Goal: Task Accomplishment & Management: Manage account settings

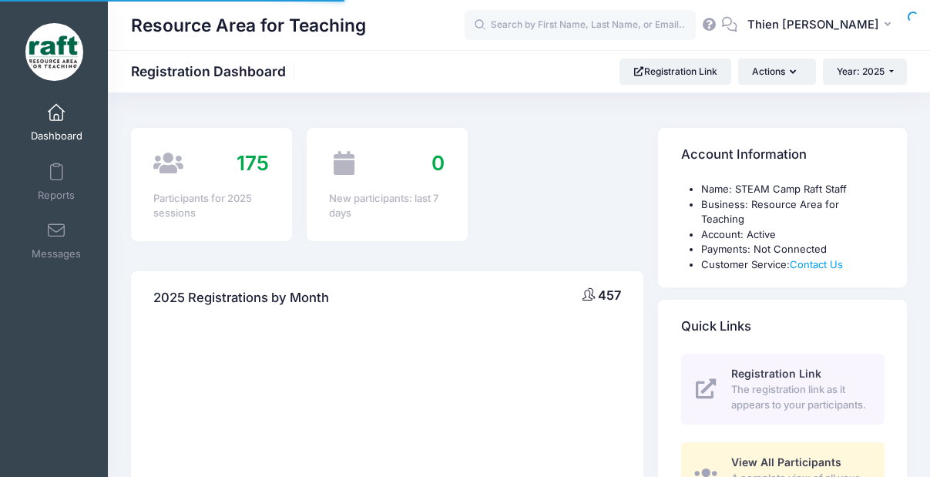
select select
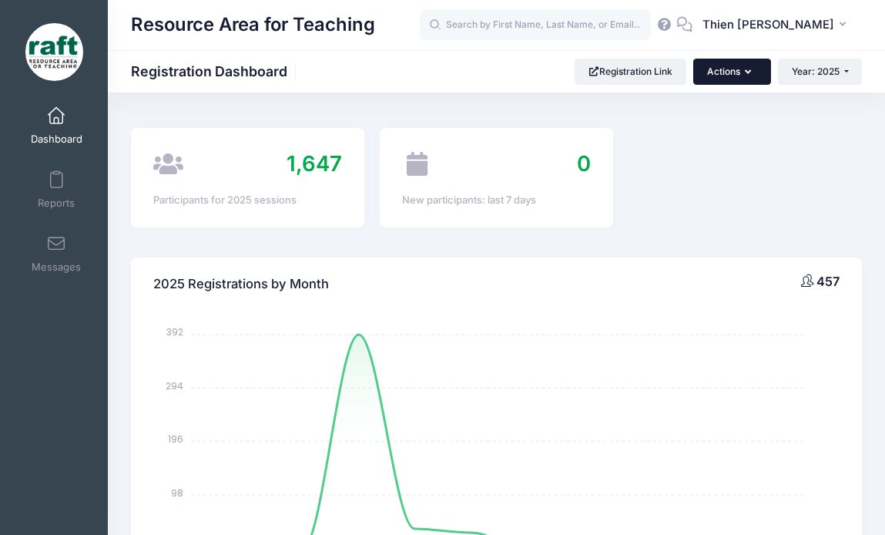
click at [745, 72] on icon "button" at bounding box center [751, 72] width 12 height 0
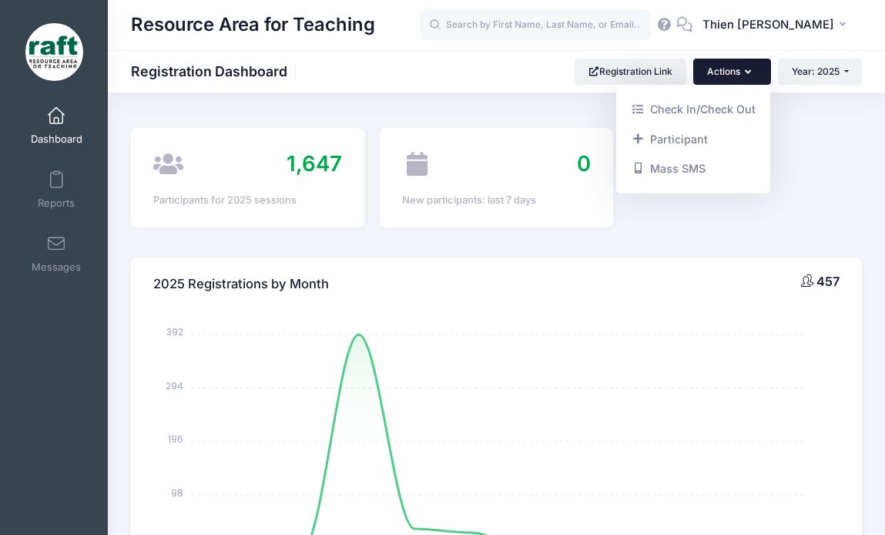
click at [745, 72] on icon "button" at bounding box center [751, 72] width 12 height 0
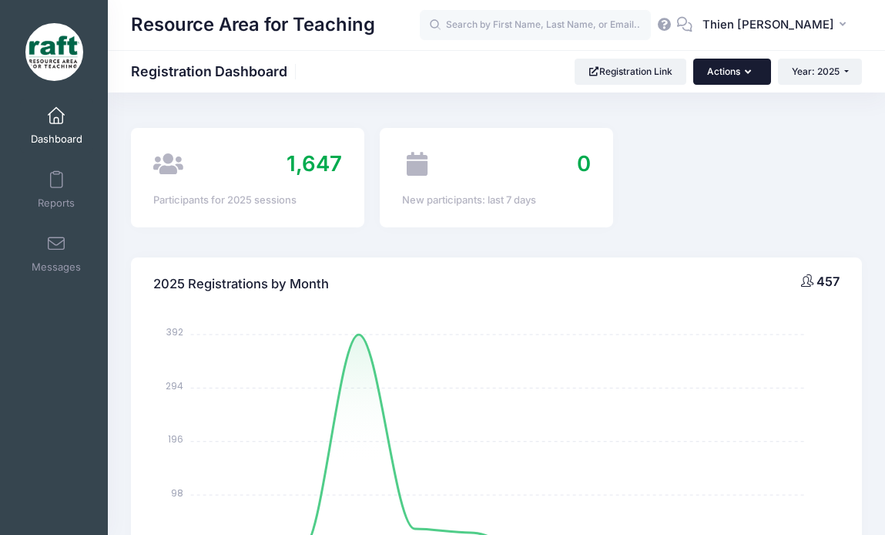
click at [745, 72] on icon "button" at bounding box center [751, 72] width 12 height 0
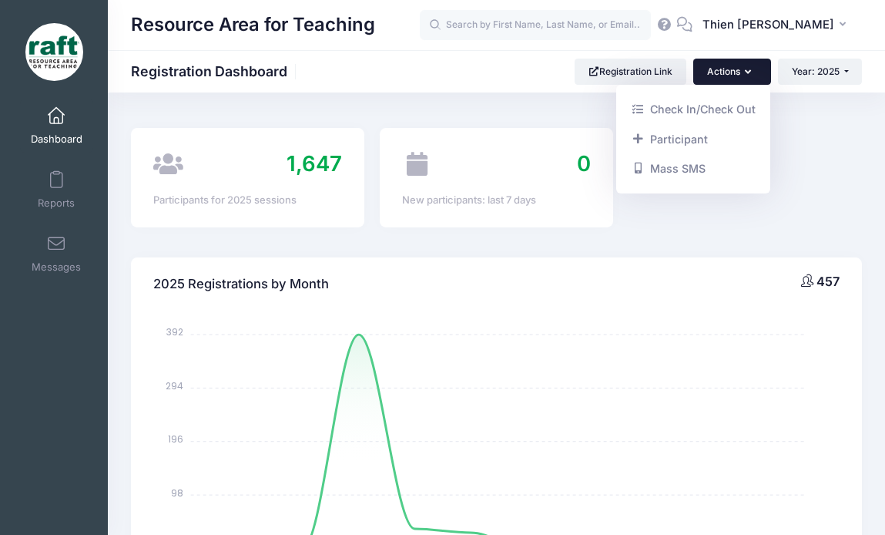
click at [733, 69] on button "Actions" at bounding box center [732, 72] width 77 height 26
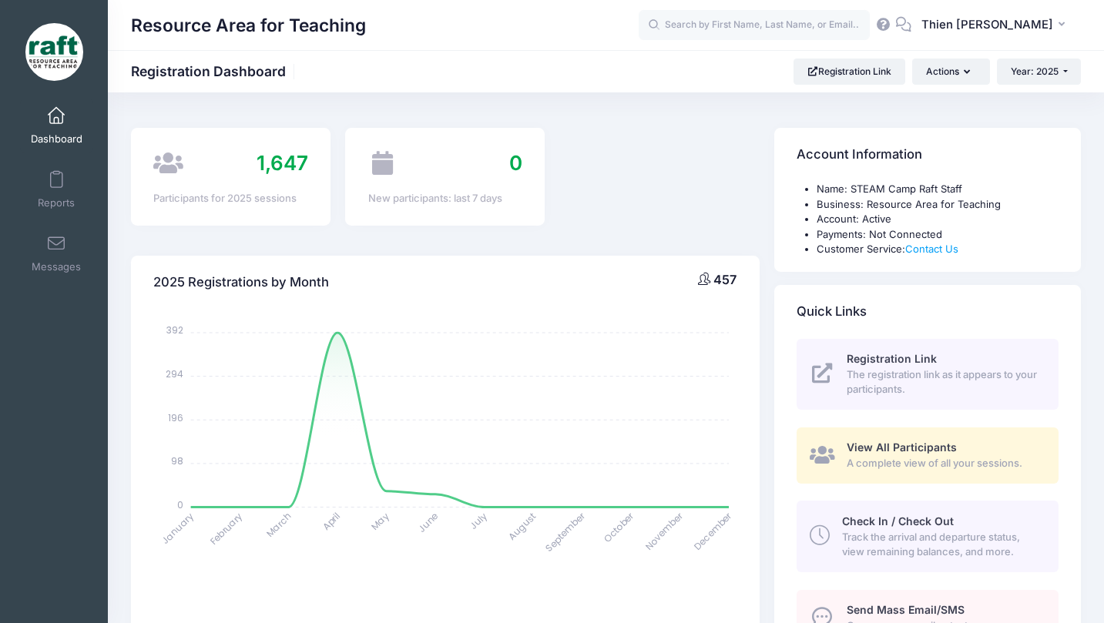
click at [886, 445] on span "View All Participants" at bounding box center [902, 447] width 110 height 13
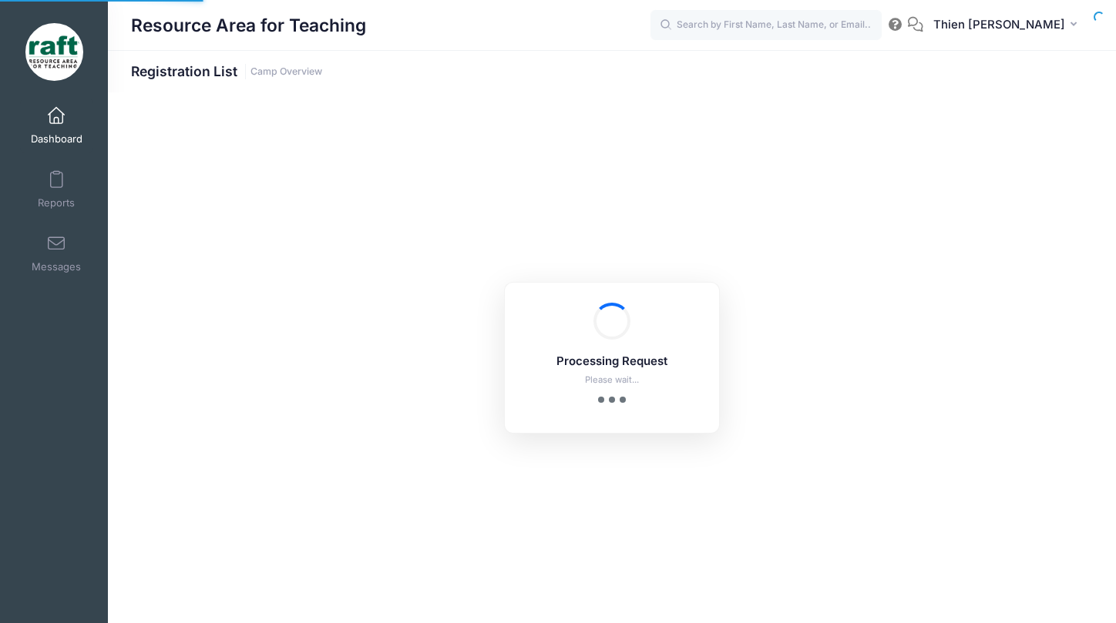
select select "10"
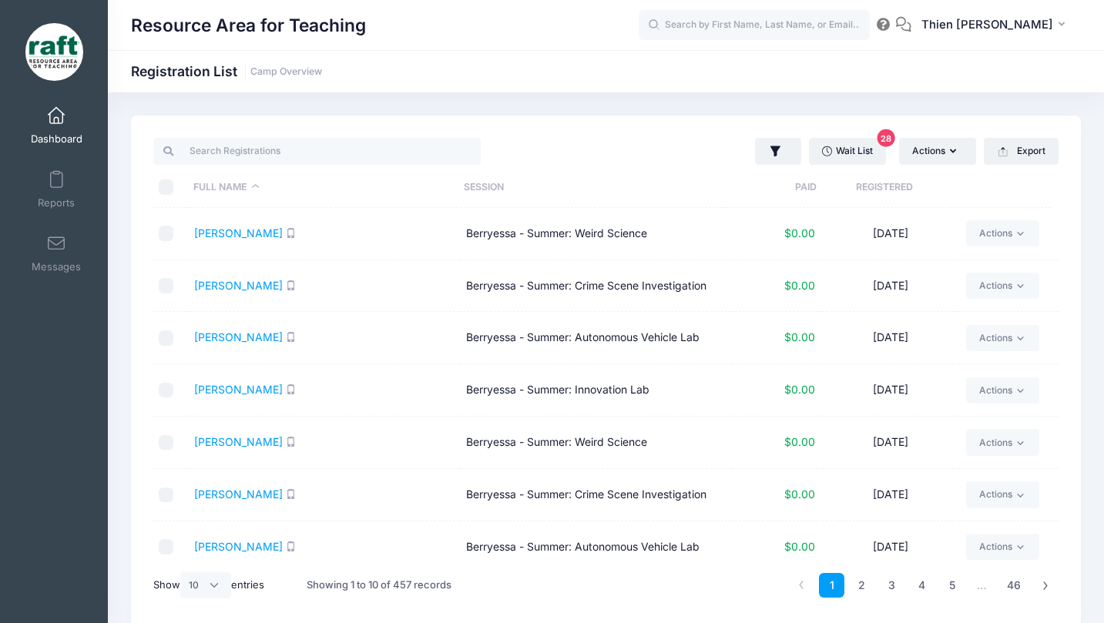
click at [892, 186] on th "Registered" at bounding box center [884, 187] width 135 height 41
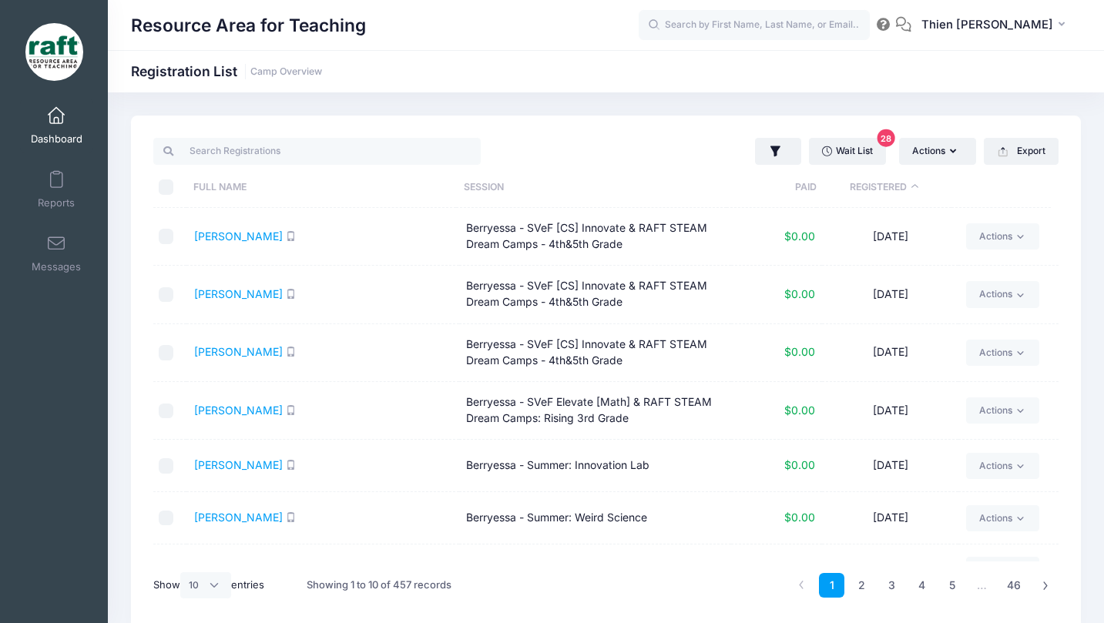
click at [892, 186] on th "Registered" at bounding box center [884, 187] width 135 height 41
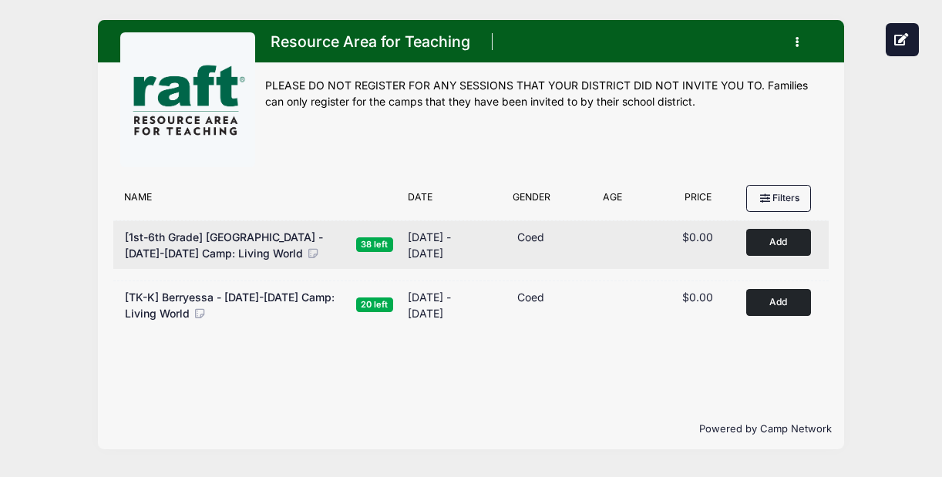
click at [288, 239] on span "[1st-6th Grade] [GEOGRAPHIC_DATA] - [DATE]-[DATE] Camp: Living World" at bounding box center [224, 244] width 198 height 29
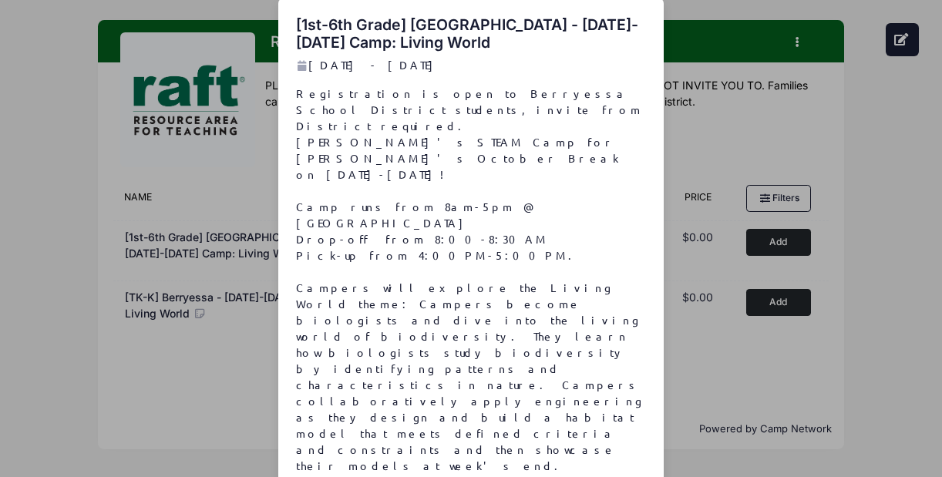
scroll to position [29, 0]
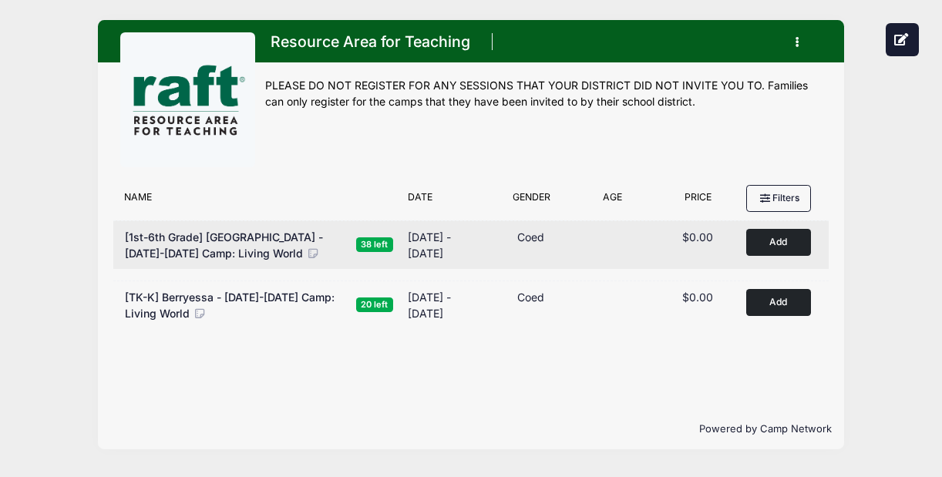
click at [768, 238] on button "Add to Cart" at bounding box center [778, 242] width 65 height 27
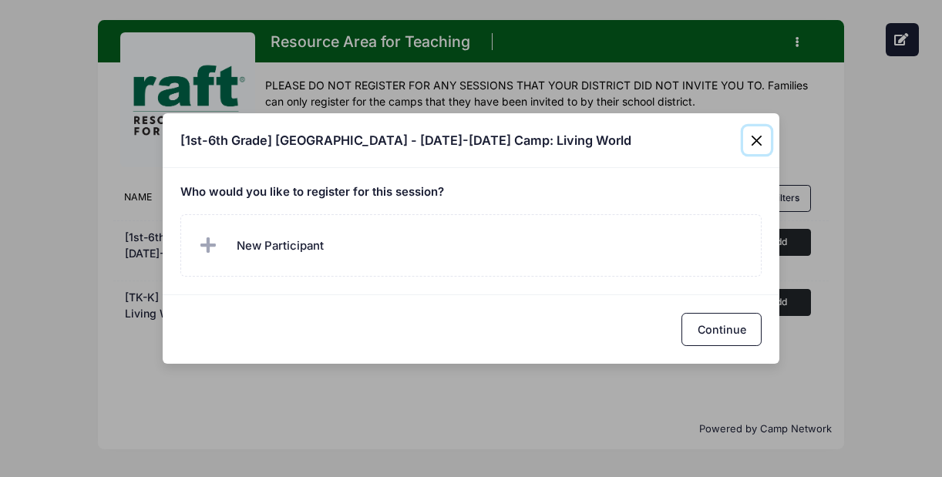
click at [755, 140] on button "Close" at bounding box center [757, 140] width 28 height 28
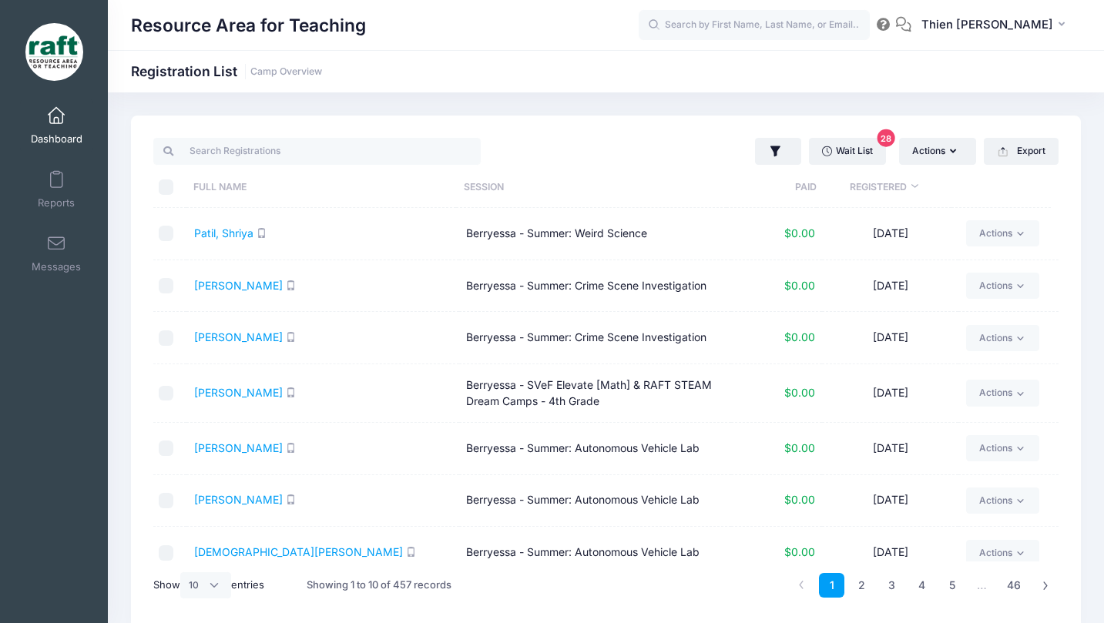
select select "10"
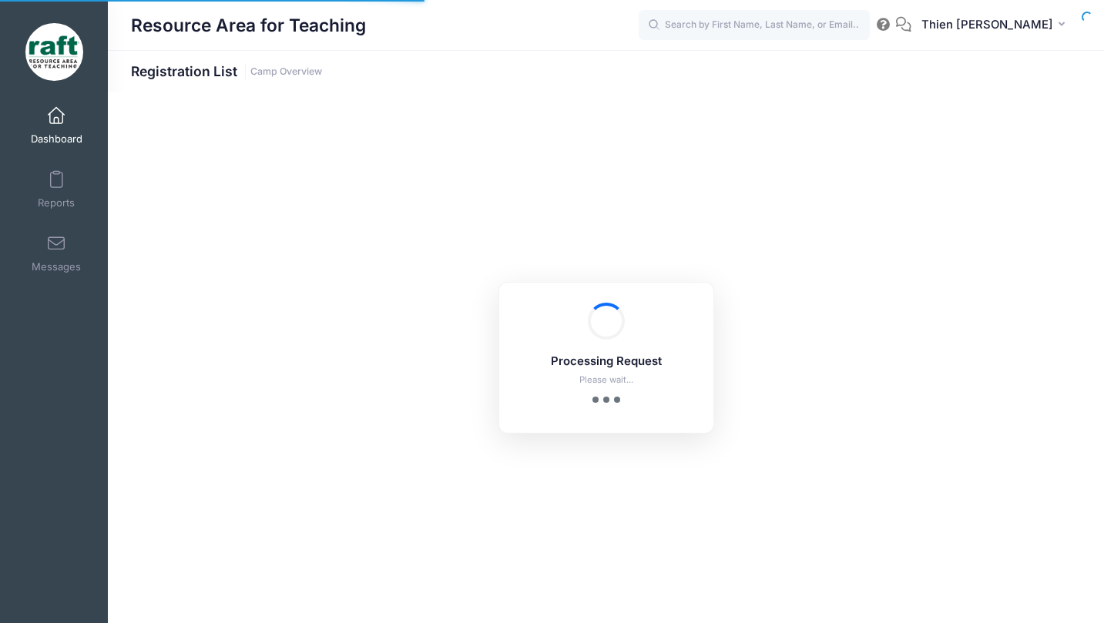
select select "10"
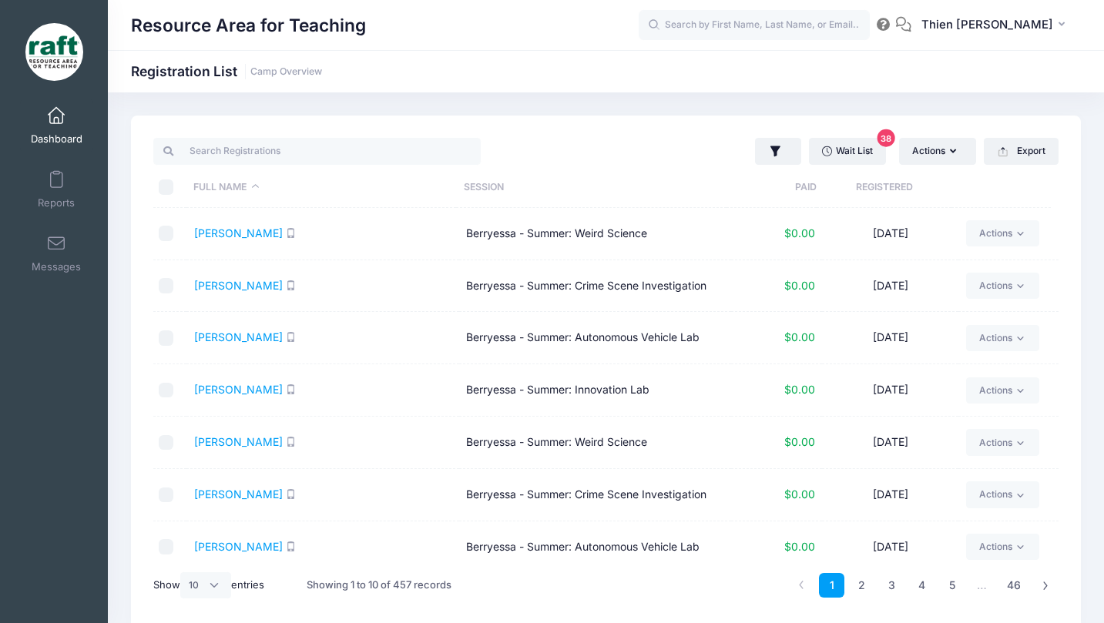
click at [862, 185] on th "Registered" at bounding box center [884, 187] width 135 height 41
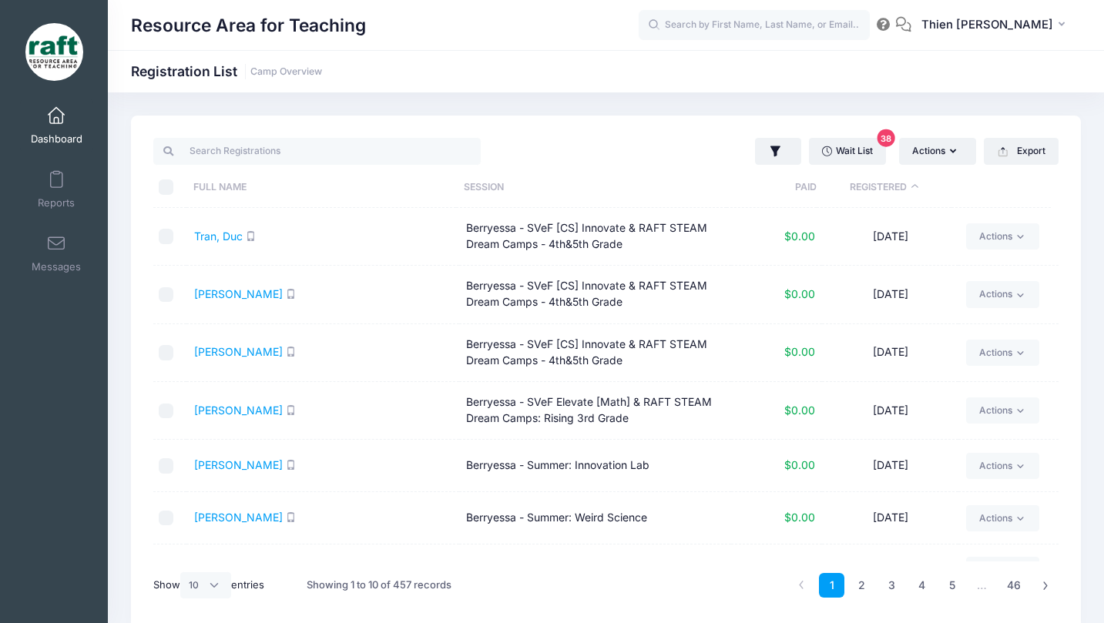
click at [862, 185] on th "Registered" at bounding box center [884, 187] width 135 height 41
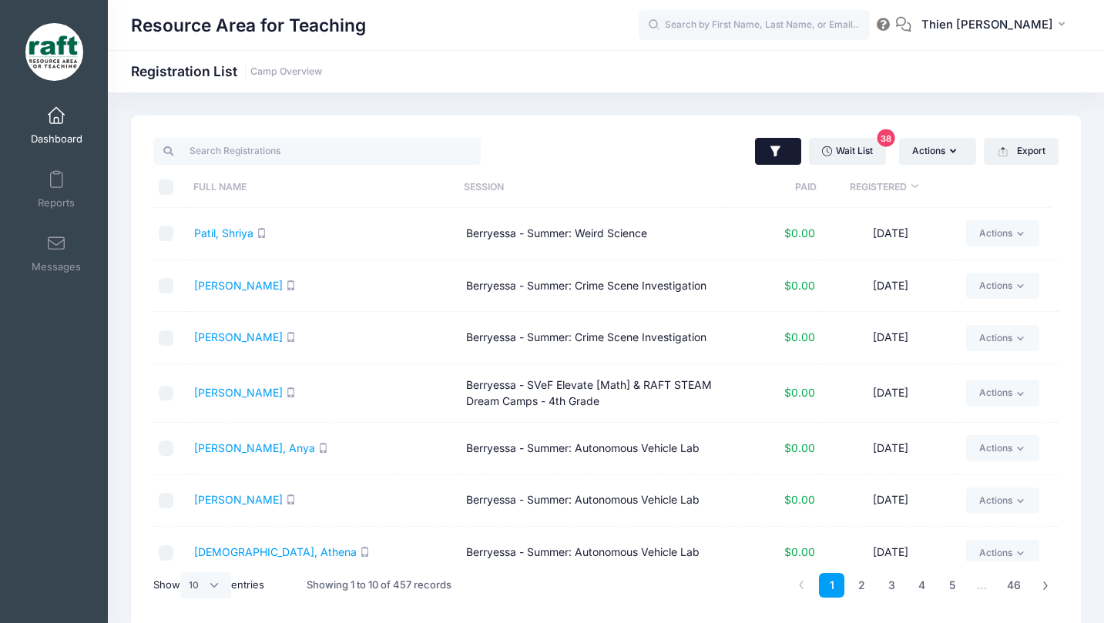
click at [768, 152] on icon "button" at bounding box center [775, 151] width 15 height 15
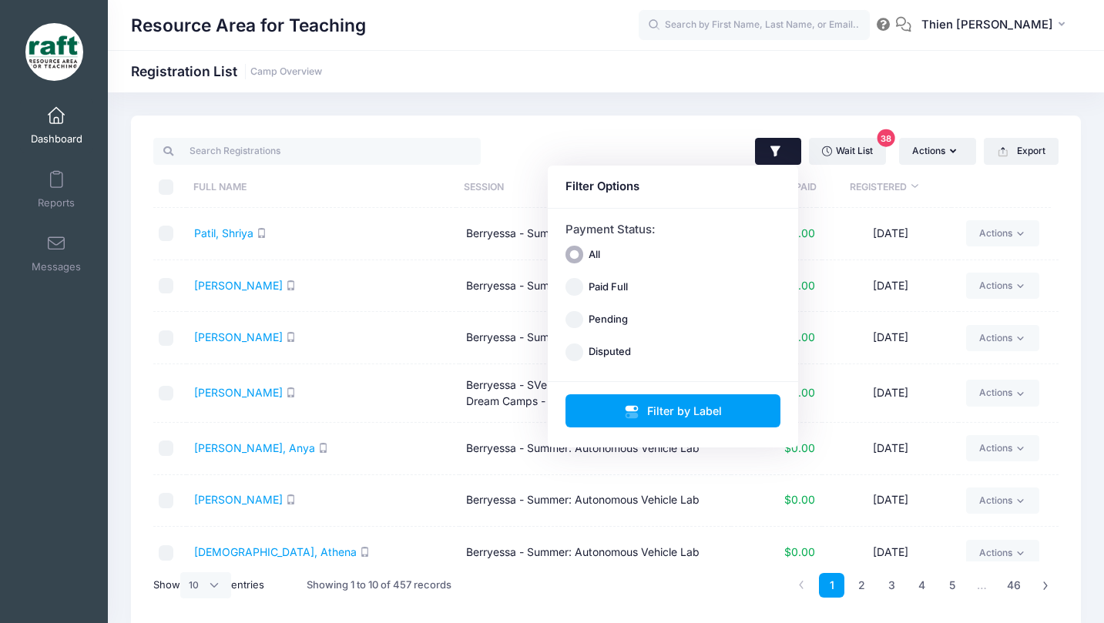
click at [768, 152] on icon "button" at bounding box center [775, 151] width 15 height 15
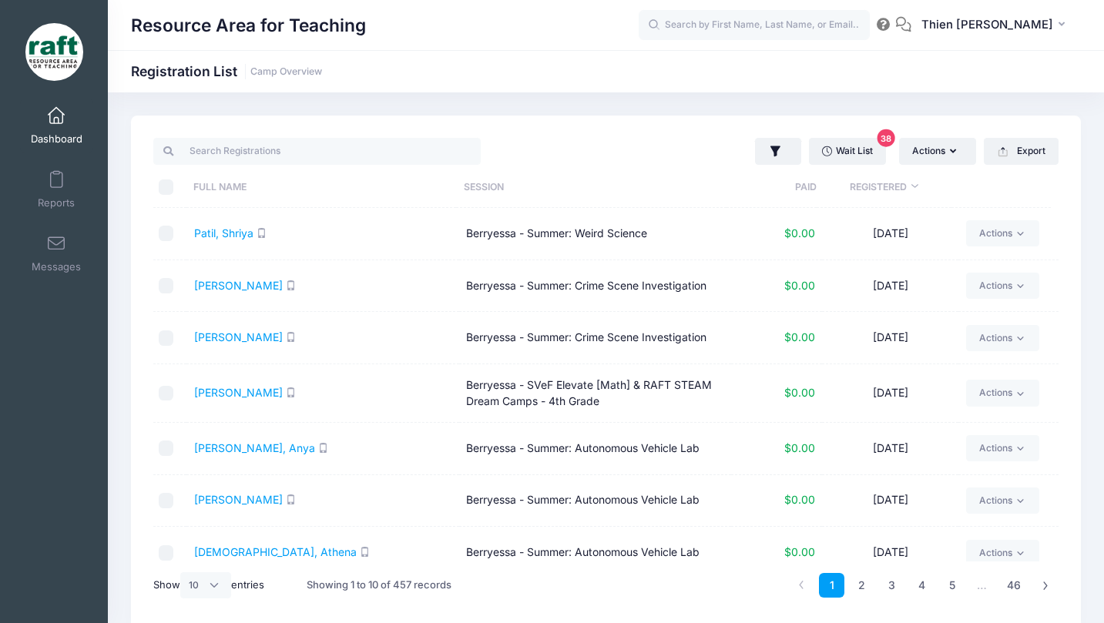
click at [56, 118] on span at bounding box center [56, 116] width 0 height 17
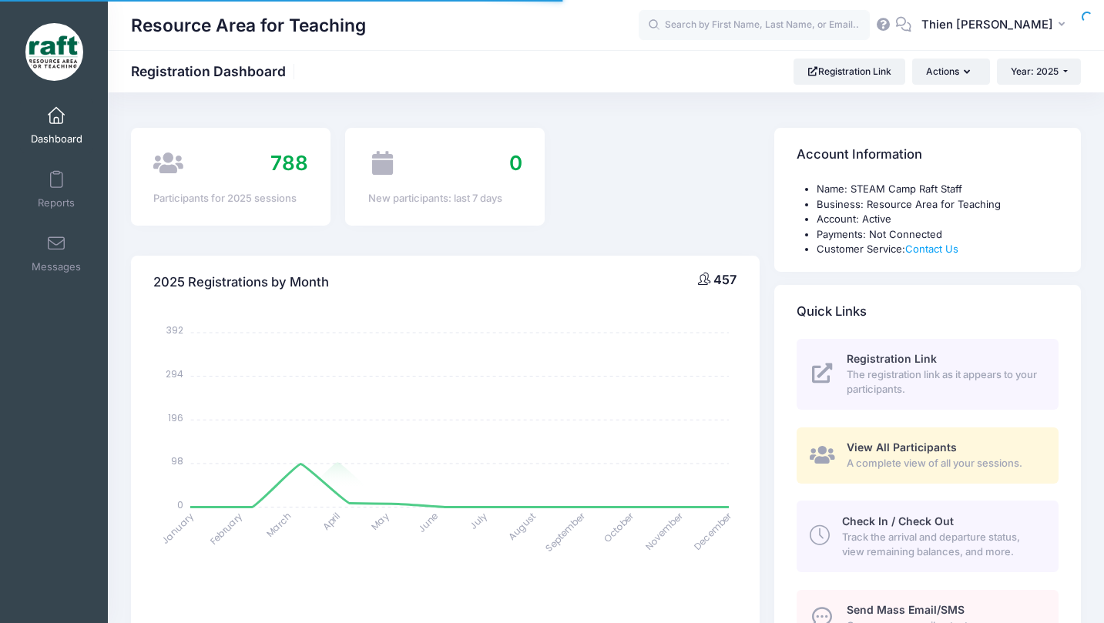
select select
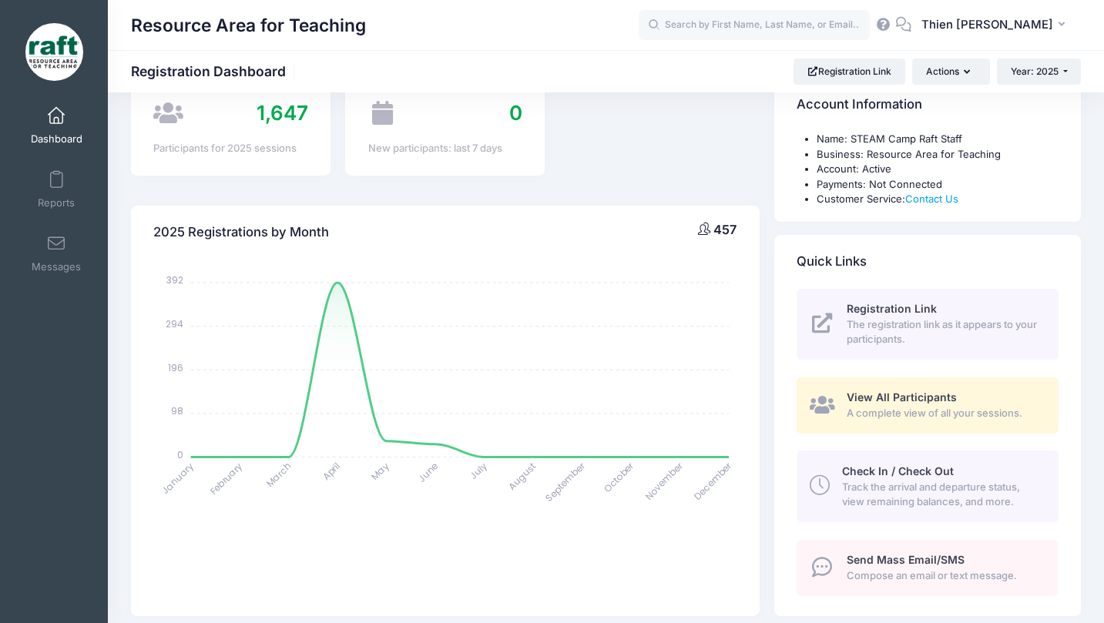
scroll to position [77, 0]
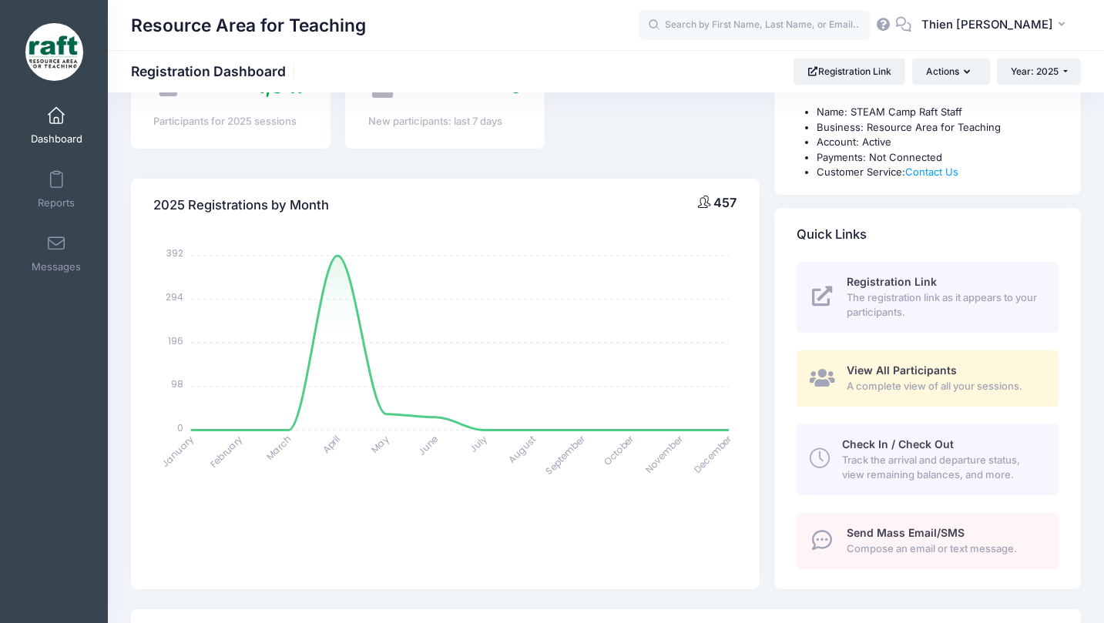
click at [909, 376] on span "View All Participants" at bounding box center [902, 370] width 110 height 13
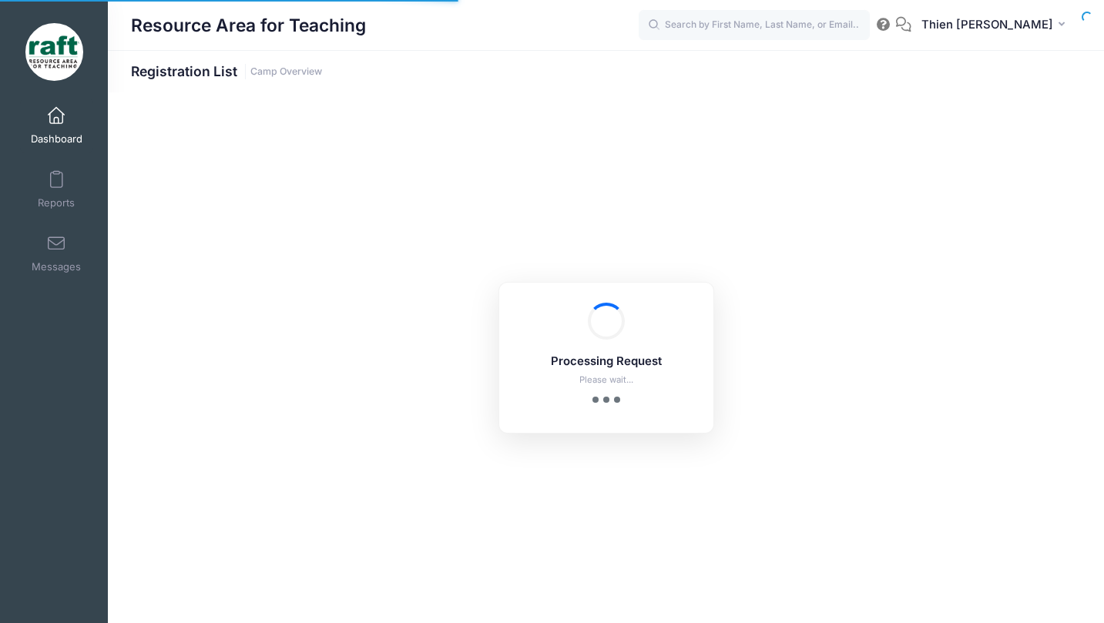
select select "10"
click at [296, 76] on link "Camp Overview" at bounding box center [286, 72] width 72 height 12
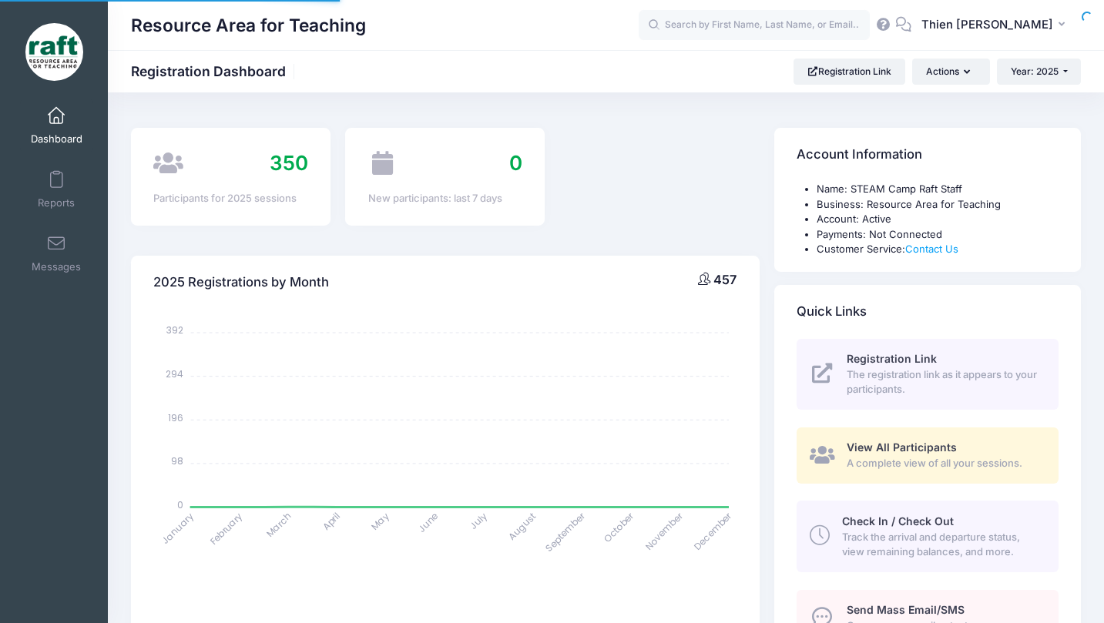
select select
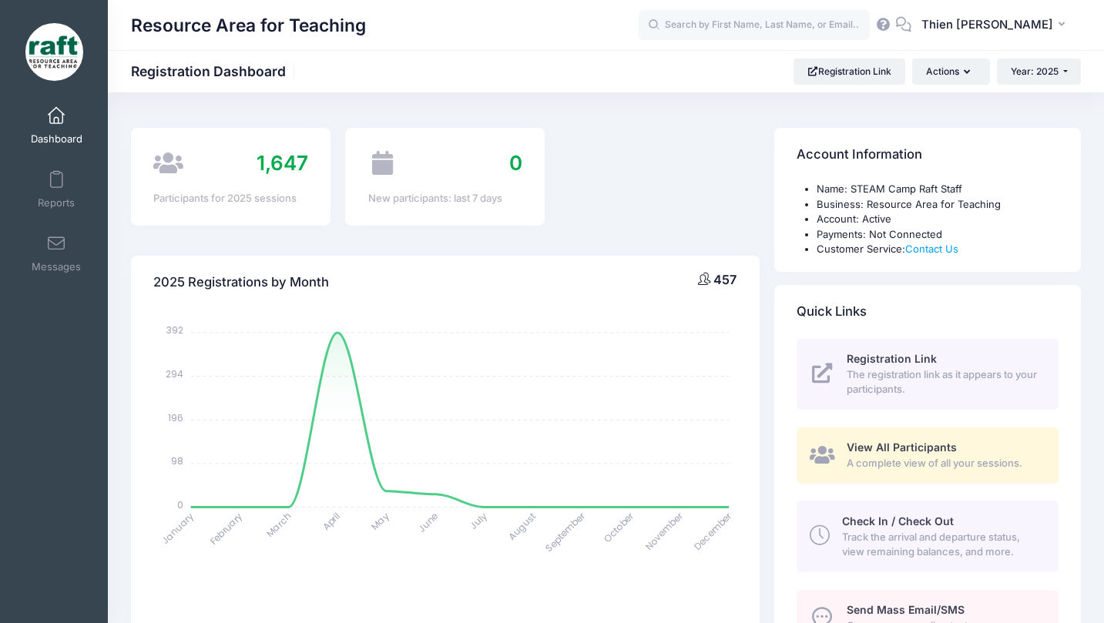
click at [855, 449] on span "View All Participants" at bounding box center [902, 447] width 110 height 13
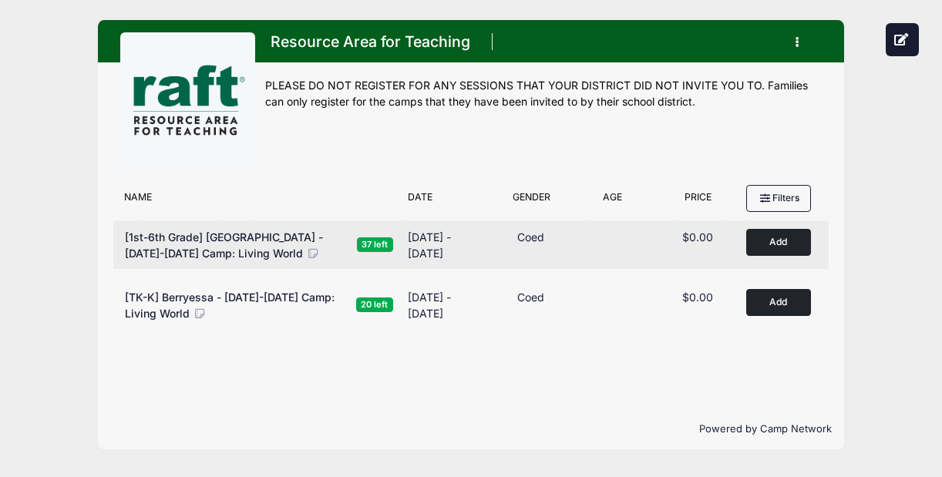
click at [176, 240] on span "[1st-6th Grade] Berryessa - Oct 6-10 Camp: Living World" at bounding box center [224, 244] width 198 height 29
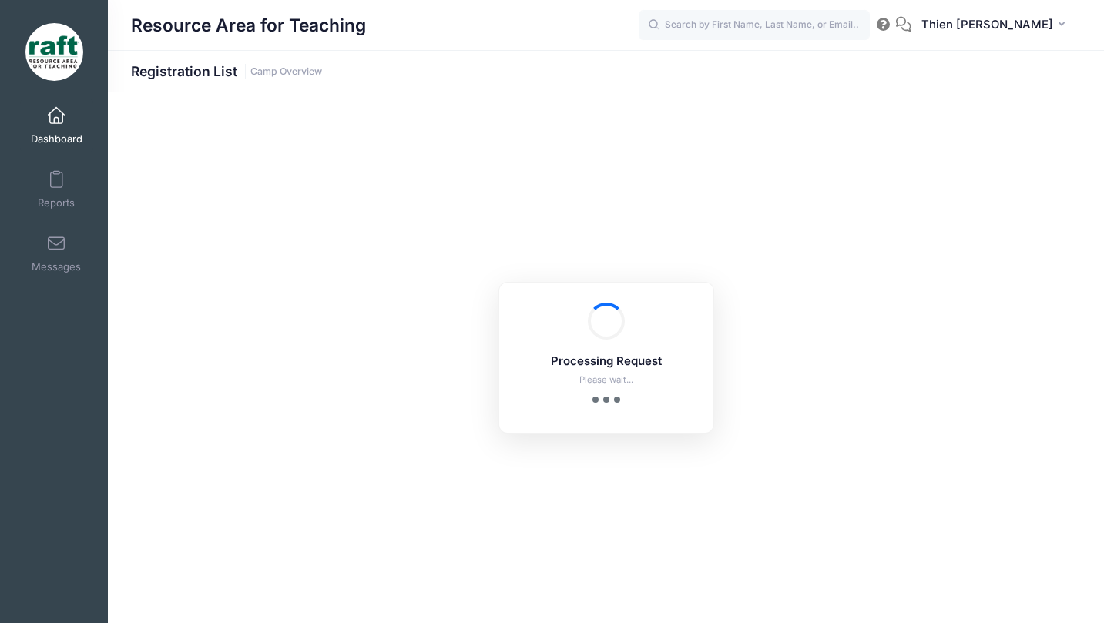
select select "10"
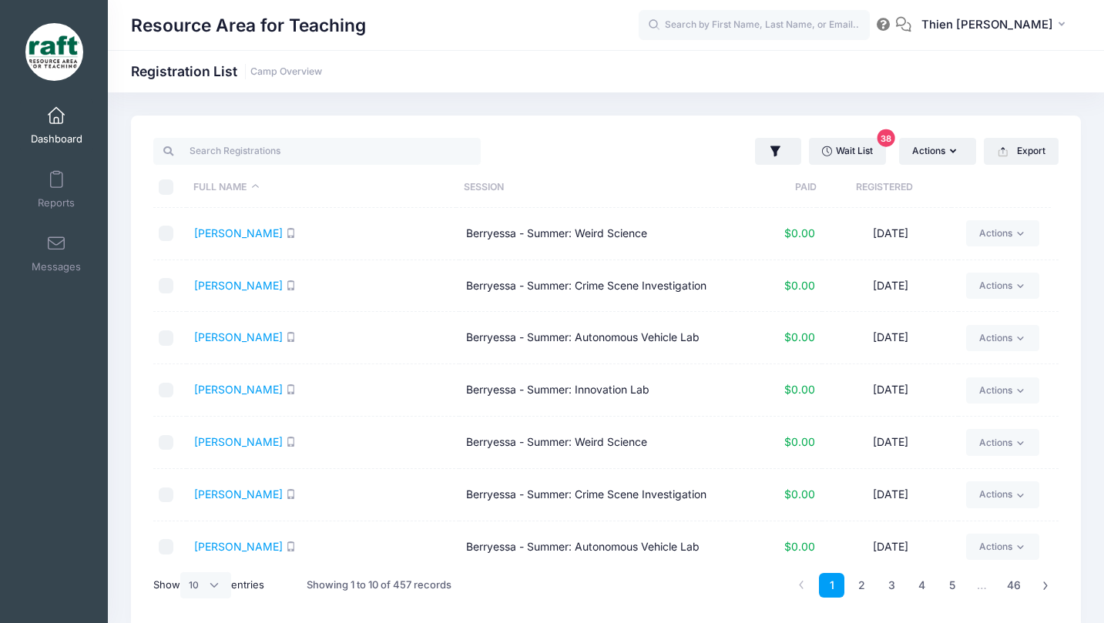
click at [877, 186] on th "Registered" at bounding box center [884, 187] width 135 height 41
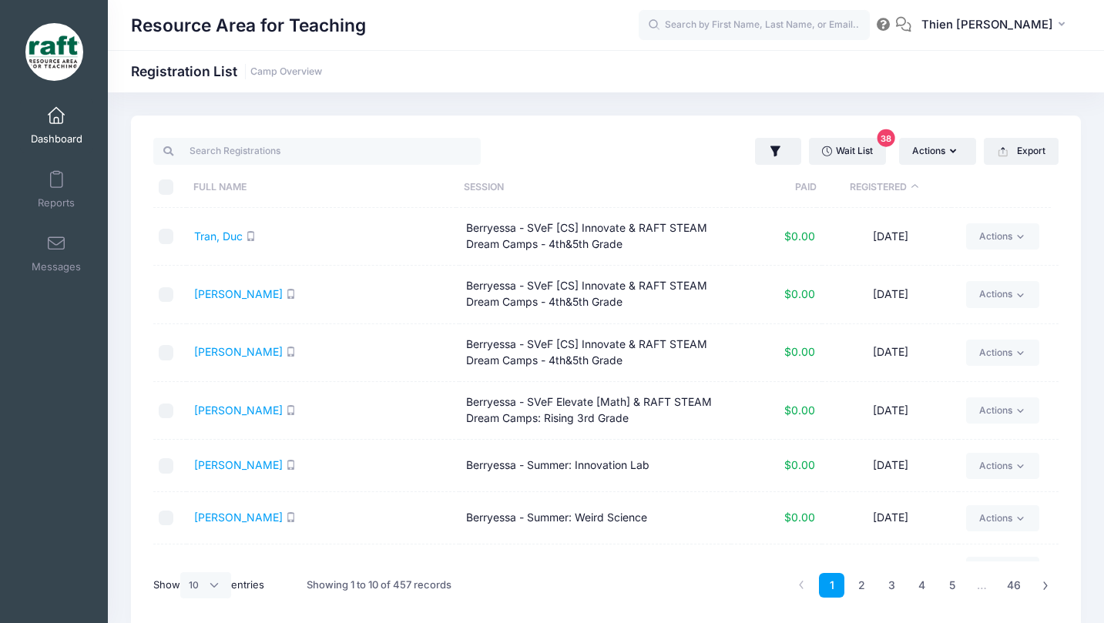
click at [877, 186] on th "Registered" at bounding box center [884, 187] width 135 height 41
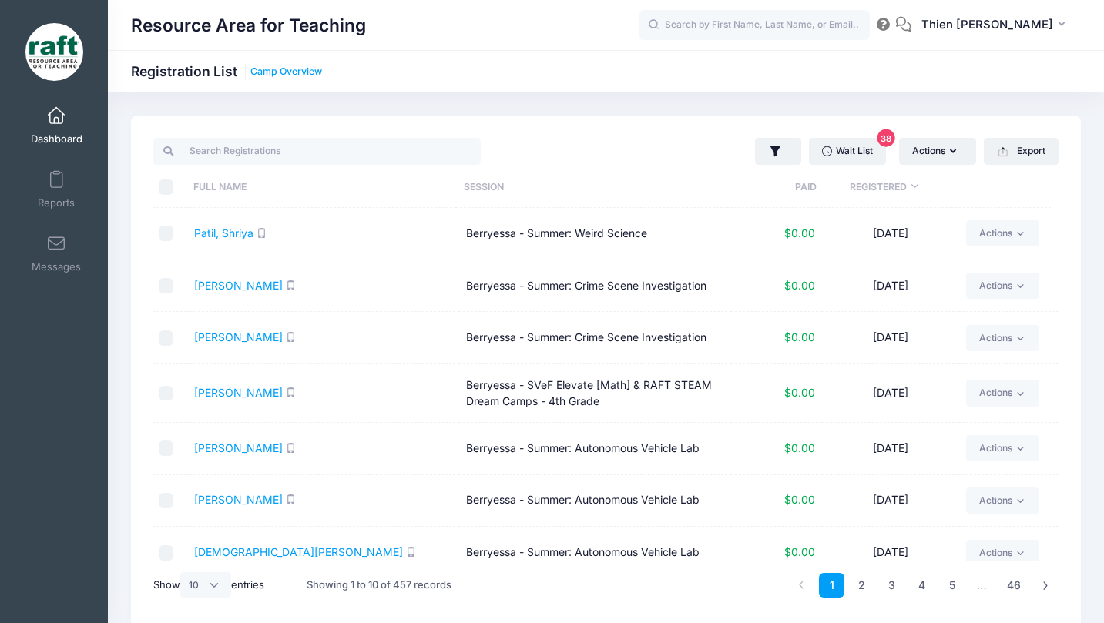
click at [281, 74] on link "Camp Overview" at bounding box center [286, 72] width 72 height 12
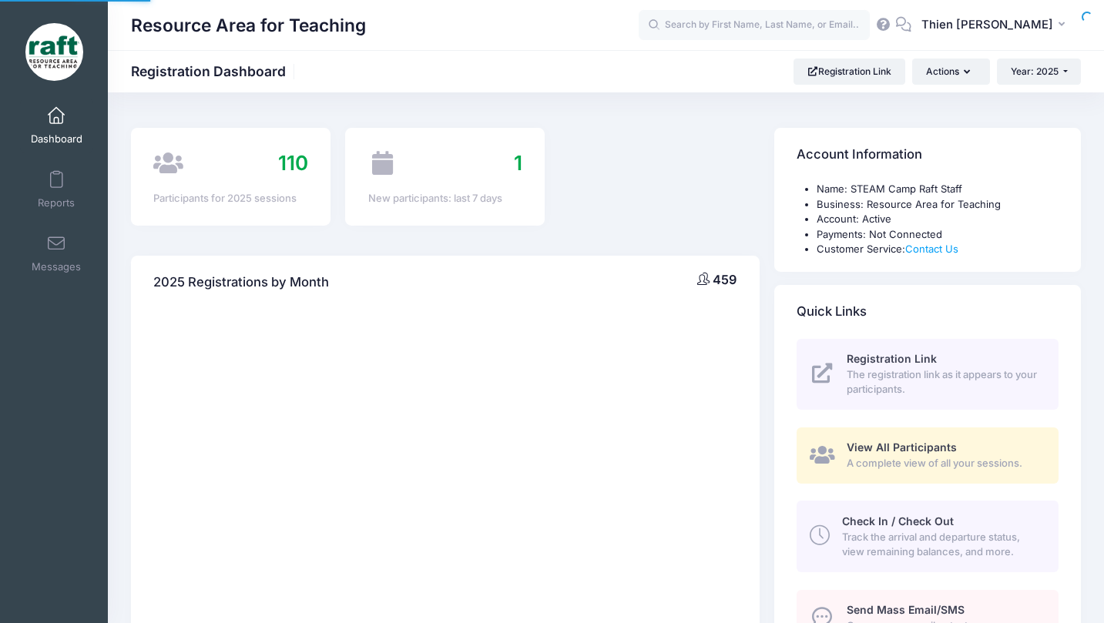
select select
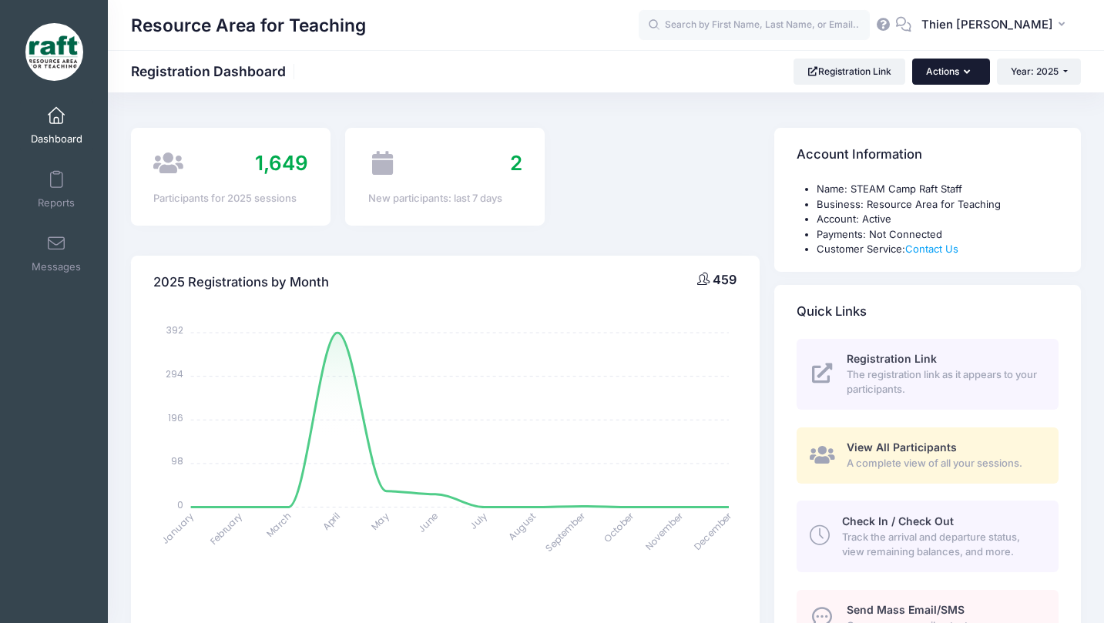
click at [965, 72] on icon "button" at bounding box center [970, 72] width 12 height 0
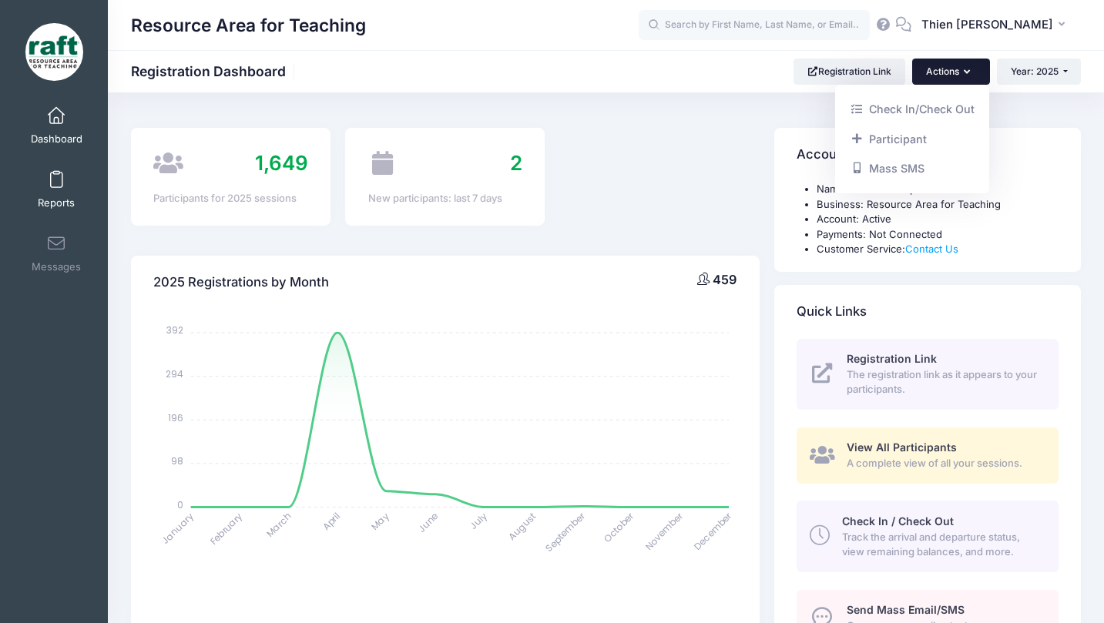
click at [69, 174] on link "Reports" at bounding box center [56, 190] width 73 height 54
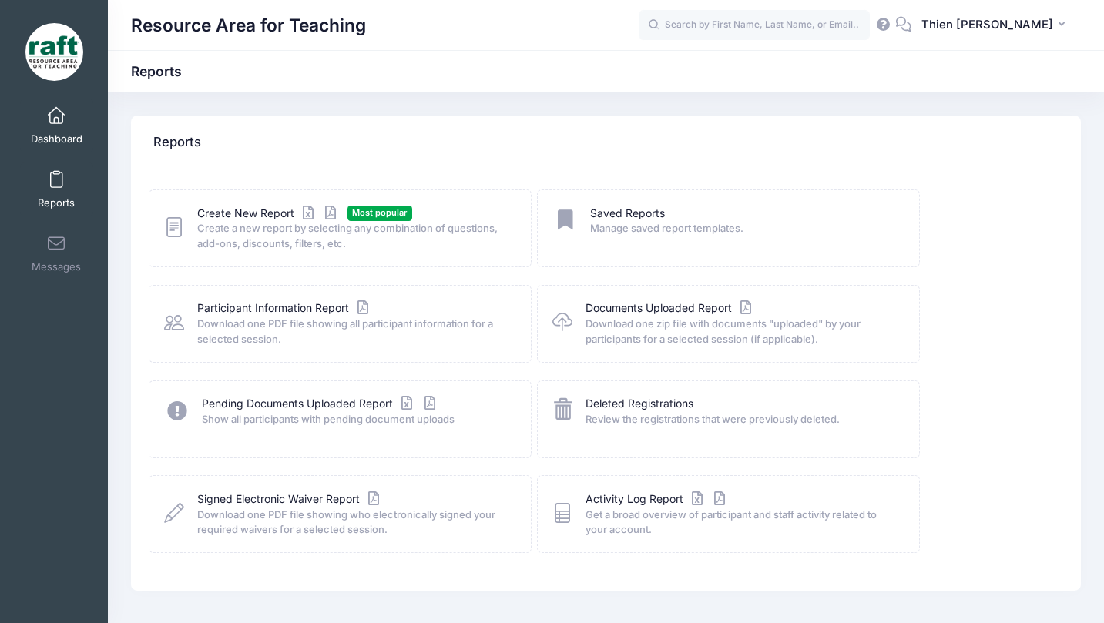
click at [56, 117] on span at bounding box center [56, 116] width 0 height 17
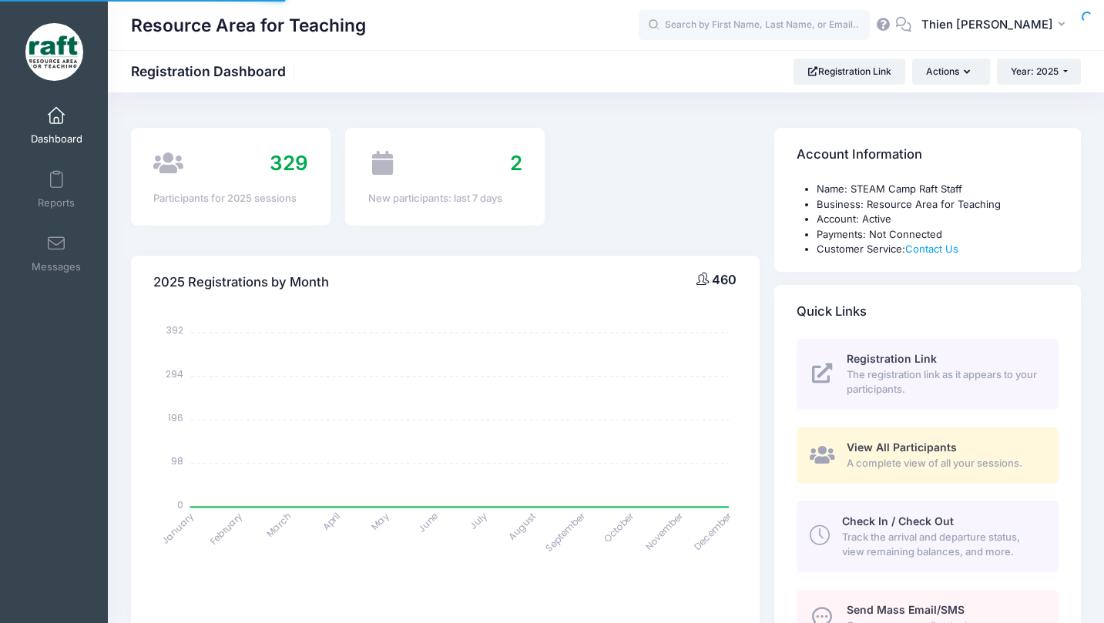
select select
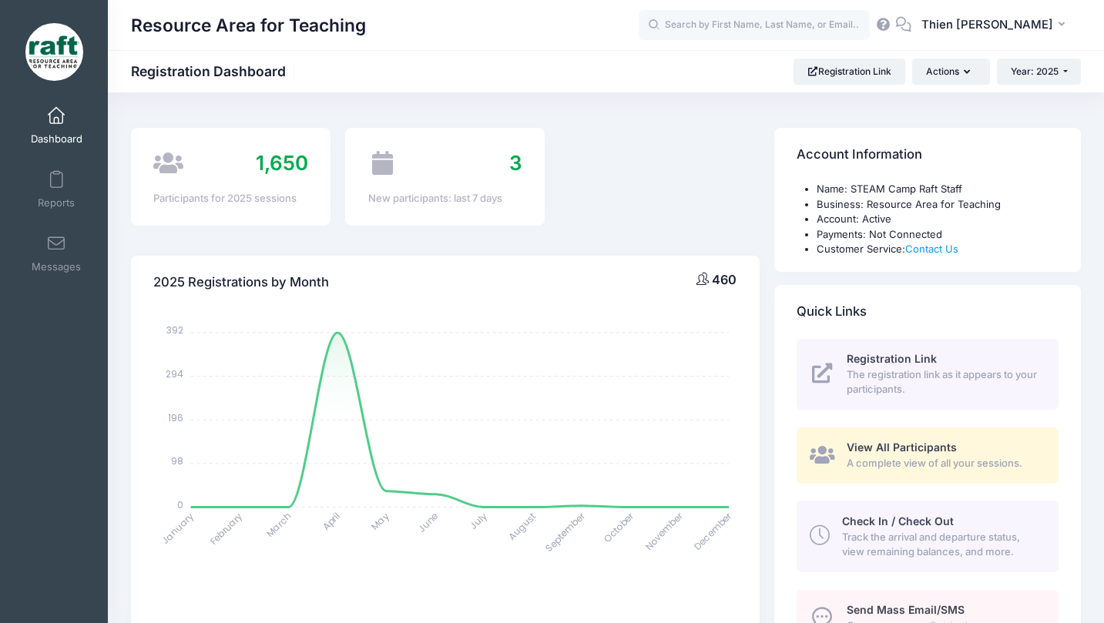
click at [910, 447] on span "View All Participants" at bounding box center [902, 447] width 110 height 13
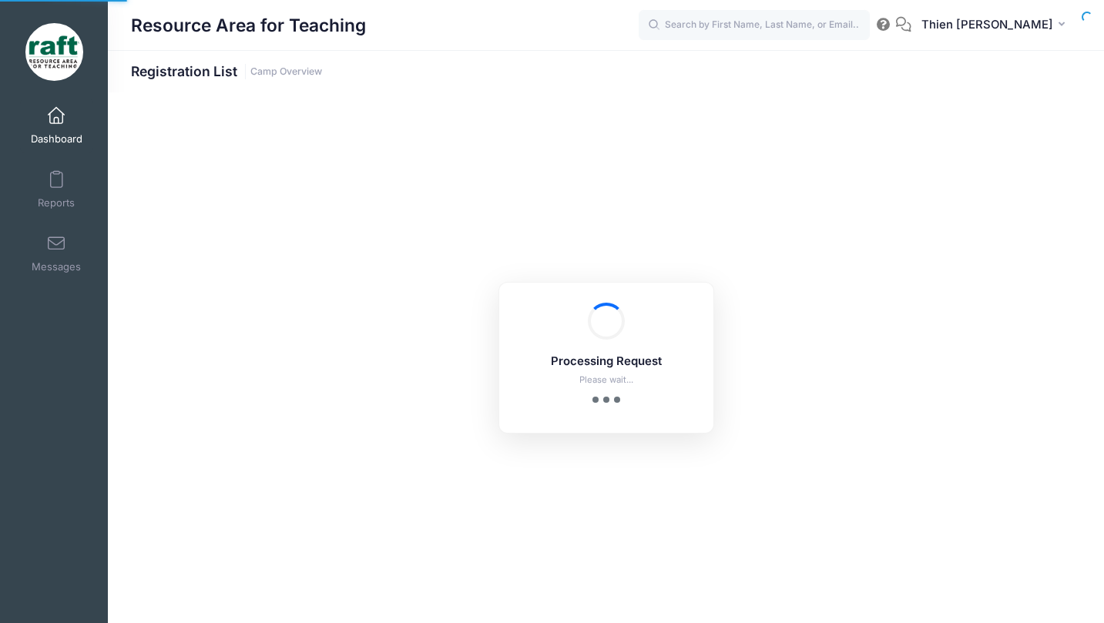
select select "10"
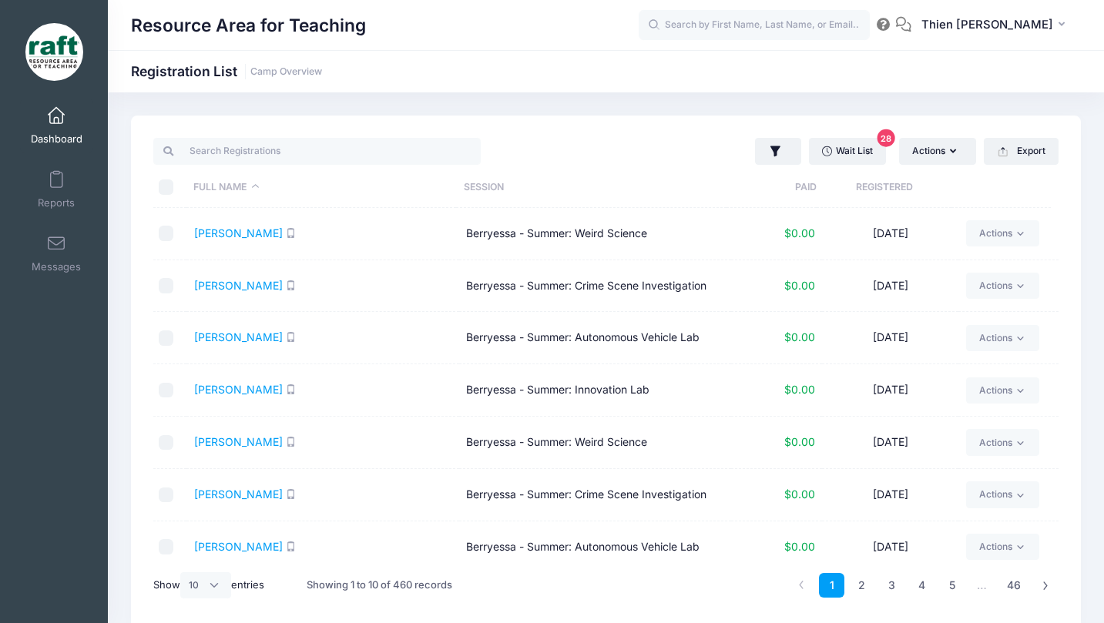
click at [883, 182] on th "Registered" at bounding box center [884, 187] width 135 height 41
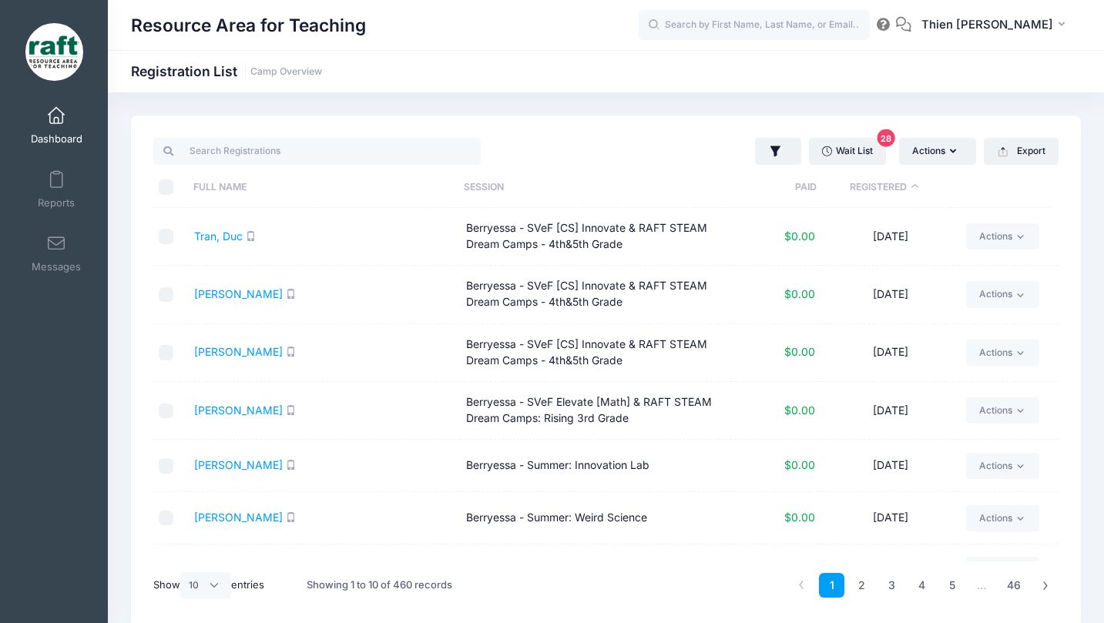
click at [884, 182] on th "Registered" at bounding box center [884, 187] width 135 height 41
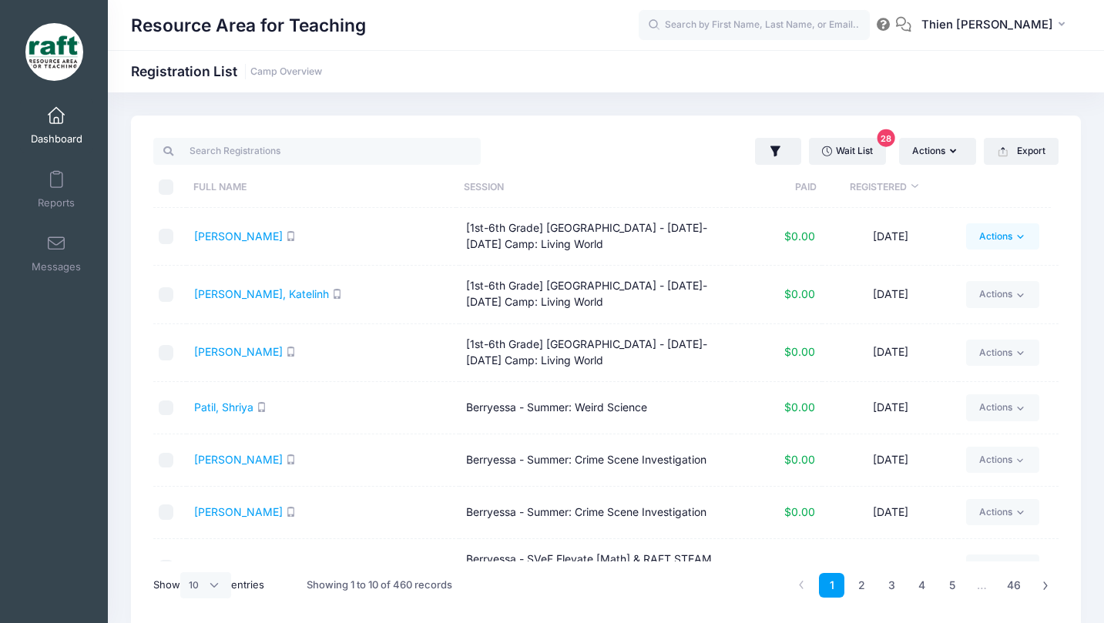
click at [1015, 233] on icon at bounding box center [1021, 237] width 12 height 12
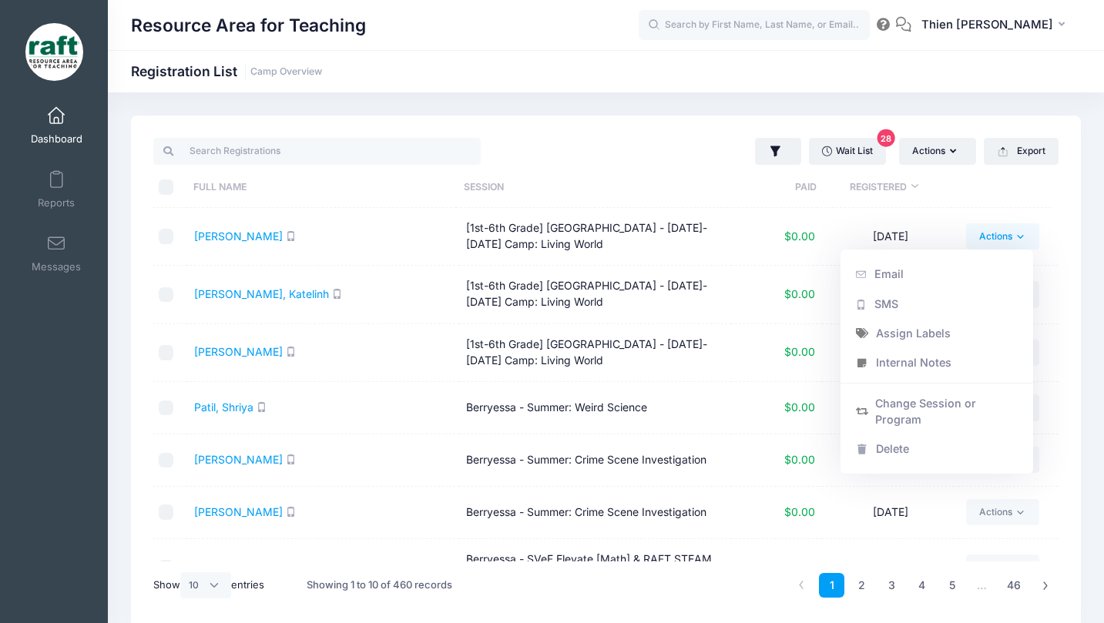
click at [1015, 233] on icon at bounding box center [1021, 237] width 12 height 12
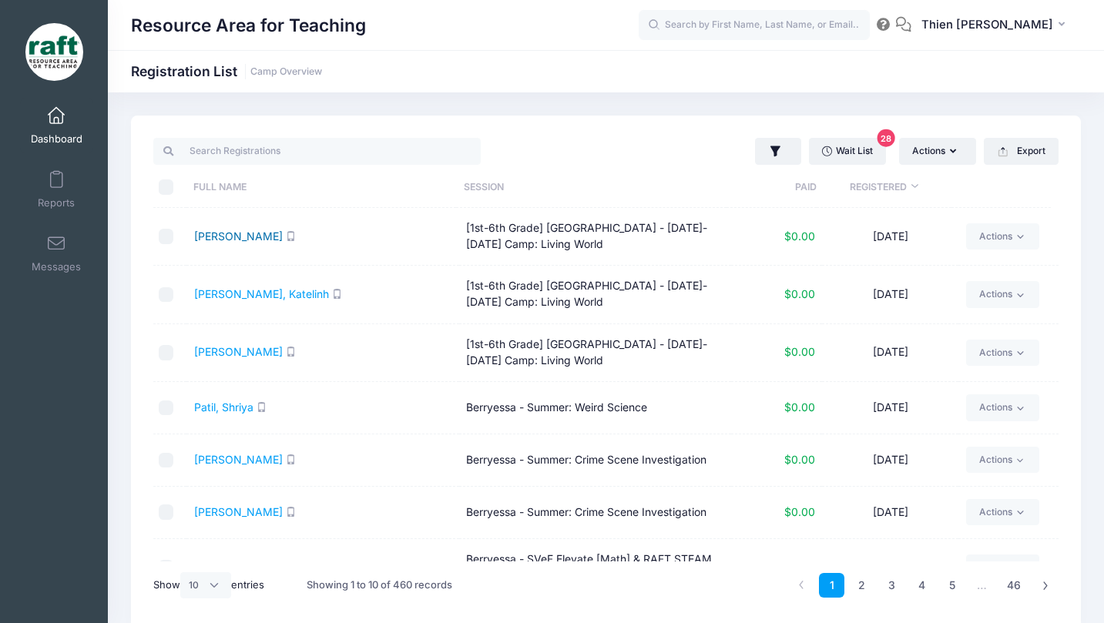
click at [243, 236] on link "[PERSON_NAME]" at bounding box center [238, 236] width 89 height 13
click at [35, 118] on link "Dashboard" at bounding box center [56, 126] width 73 height 54
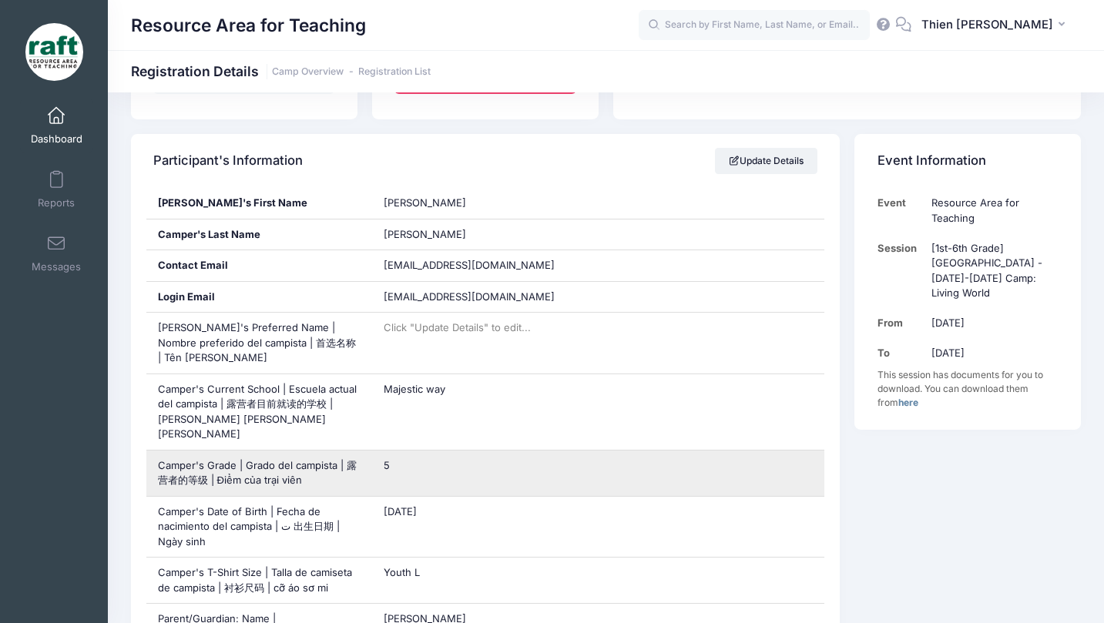
scroll to position [231, 0]
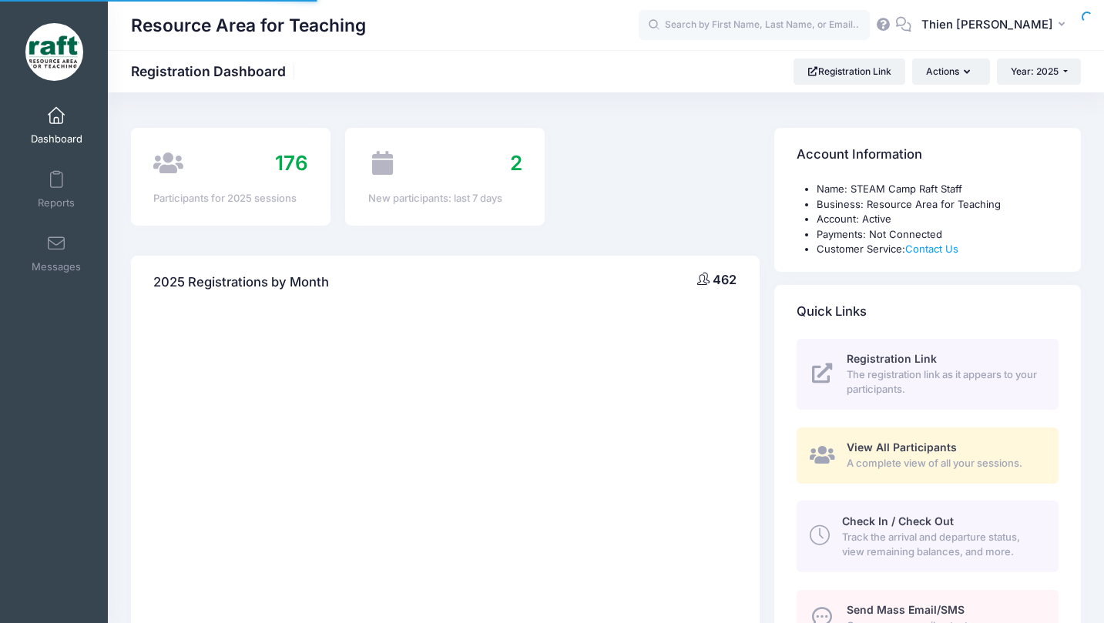
select select
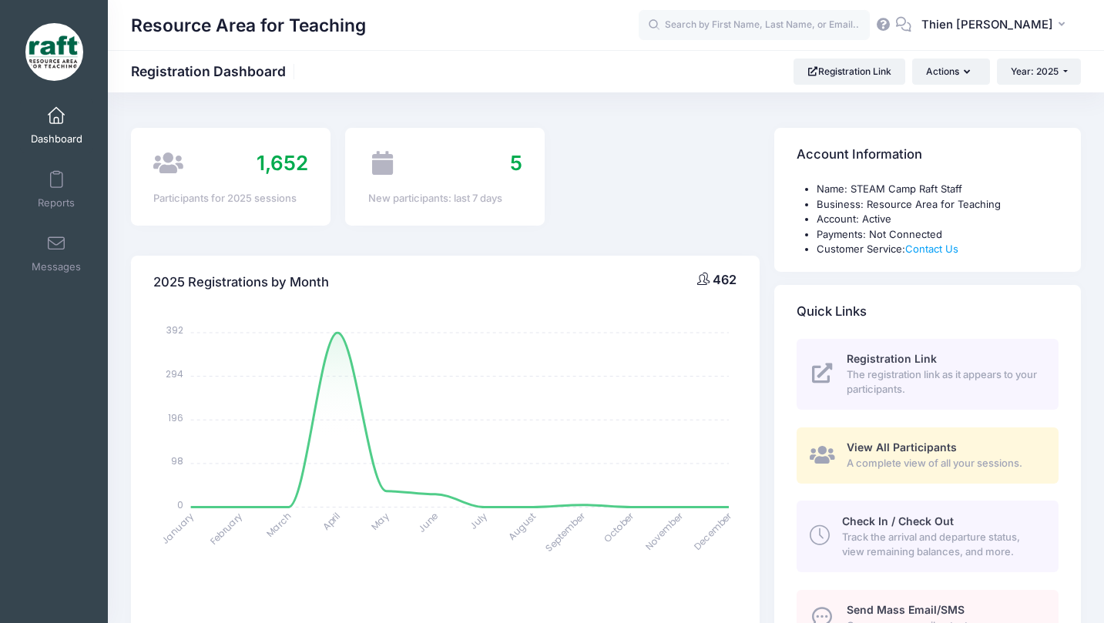
click at [918, 457] on span "A complete view of all your sessions." at bounding box center [944, 463] width 194 height 15
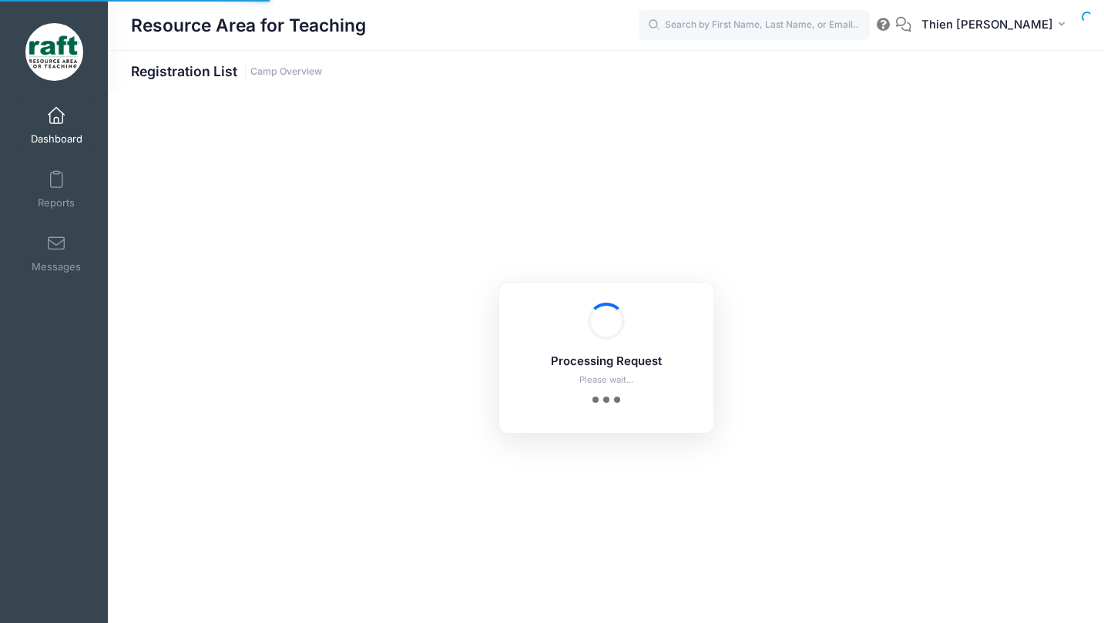
select select "10"
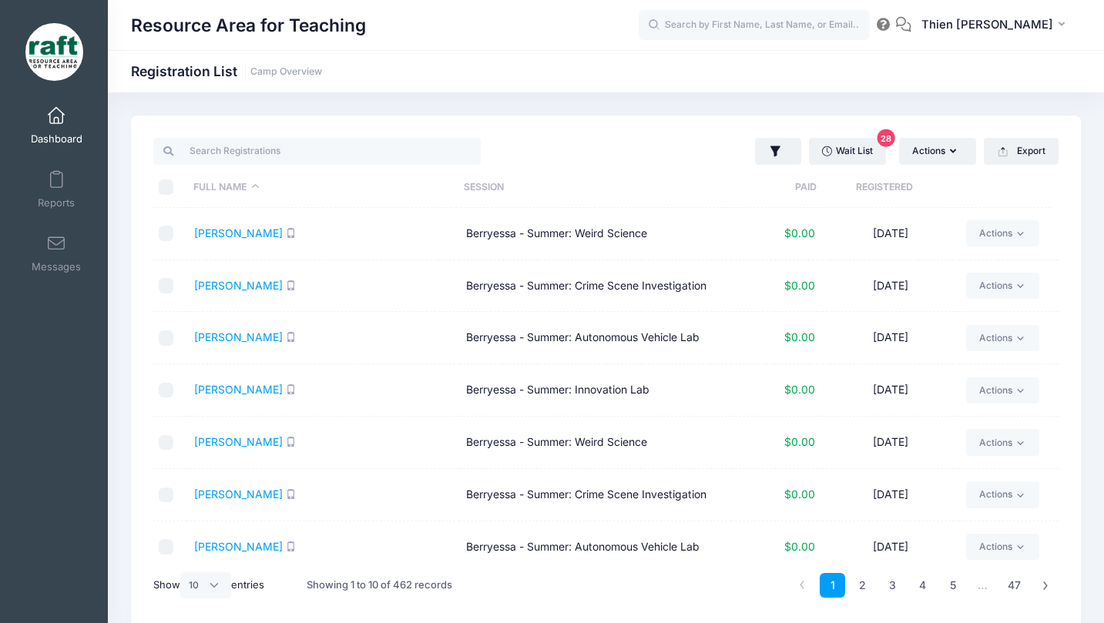
click at [882, 189] on th "Registered" at bounding box center [884, 187] width 135 height 41
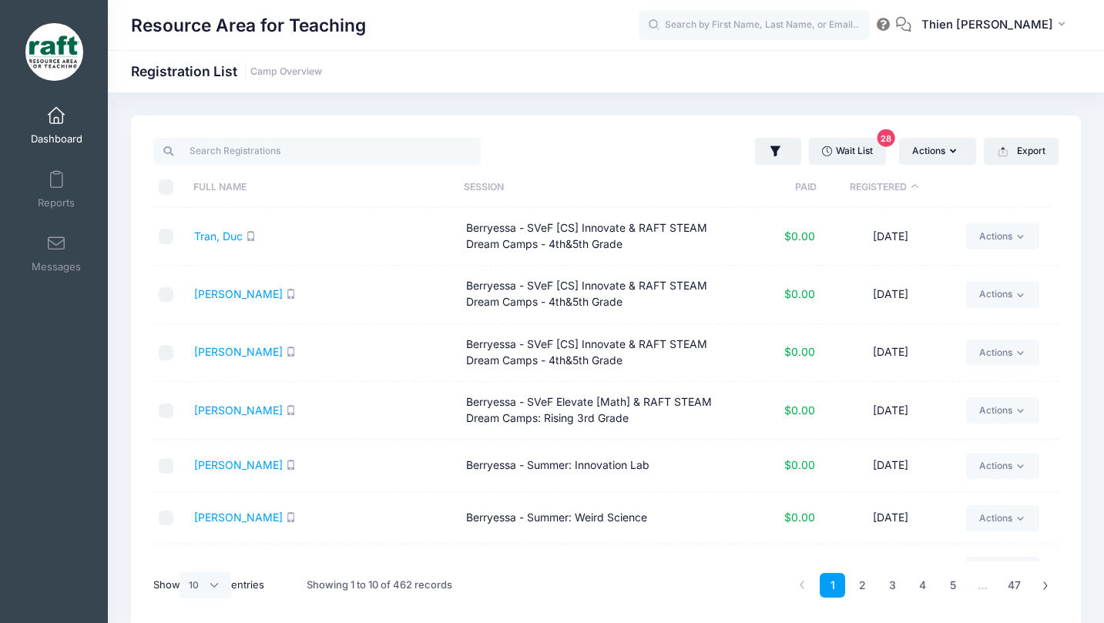
click at [882, 189] on th "Registered" at bounding box center [884, 187] width 135 height 41
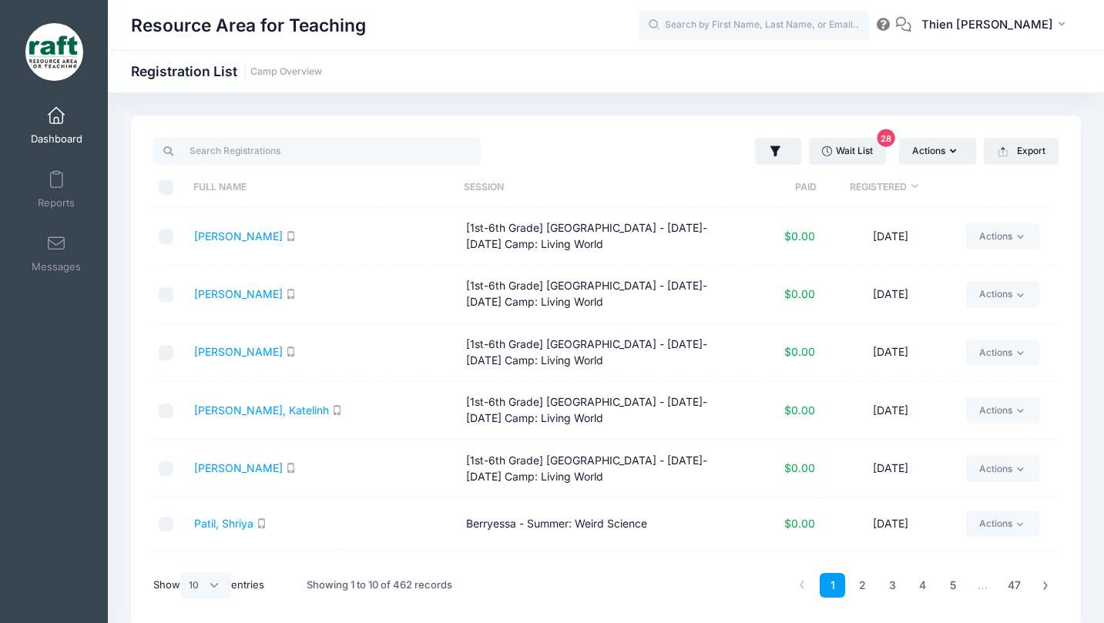
click at [478, 69] on div "Resource Area for Teaching Registration List Camp Overview" at bounding box center [606, 72] width 996 height 22
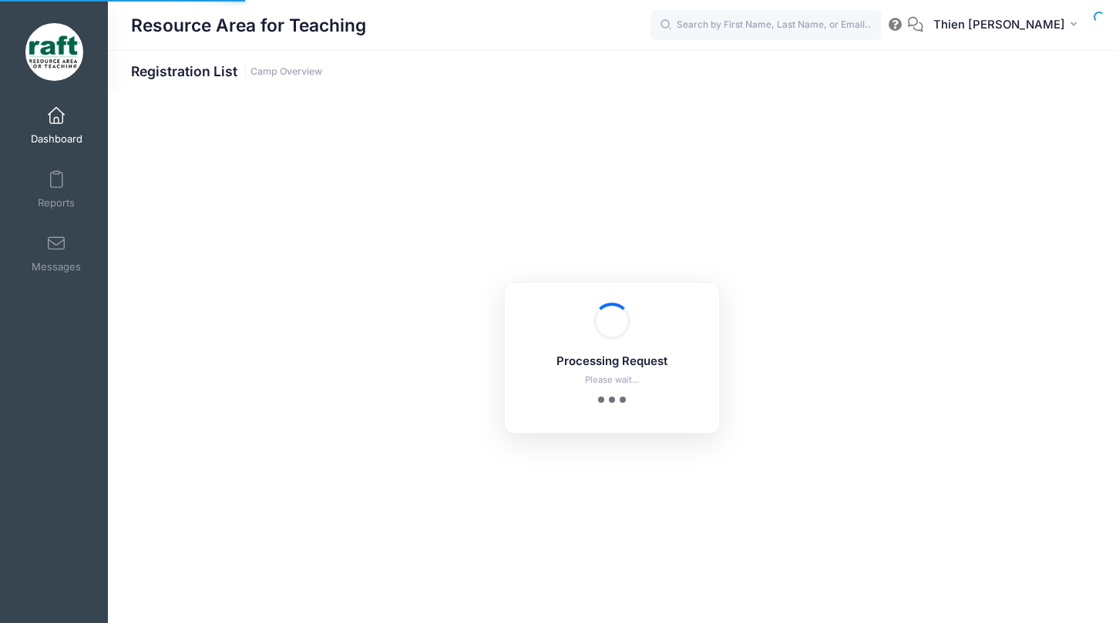
select select "10"
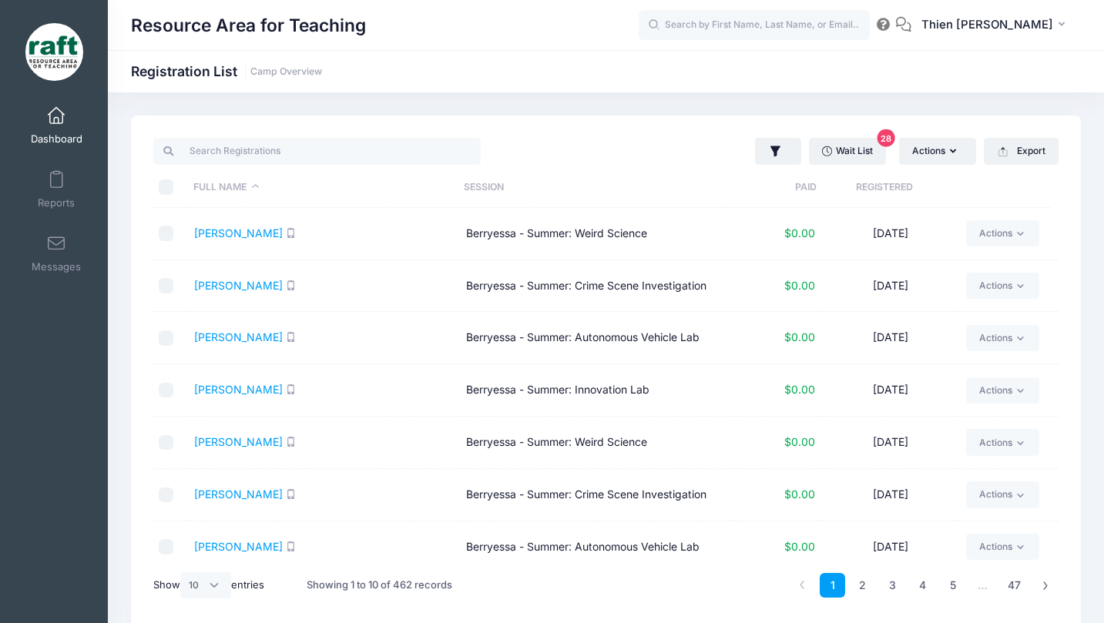
click at [883, 190] on th "Registered" at bounding box center [884, 187] width 135 height 41
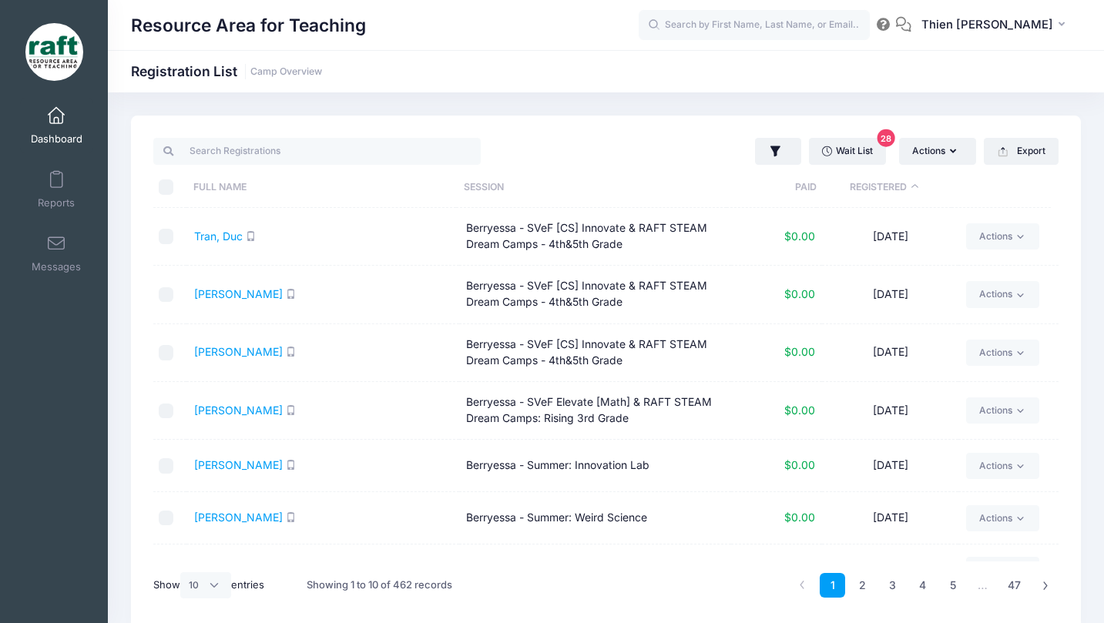
click at [879, 196] on th "Registered" at bounding box center [884, 187] width 135 height 41
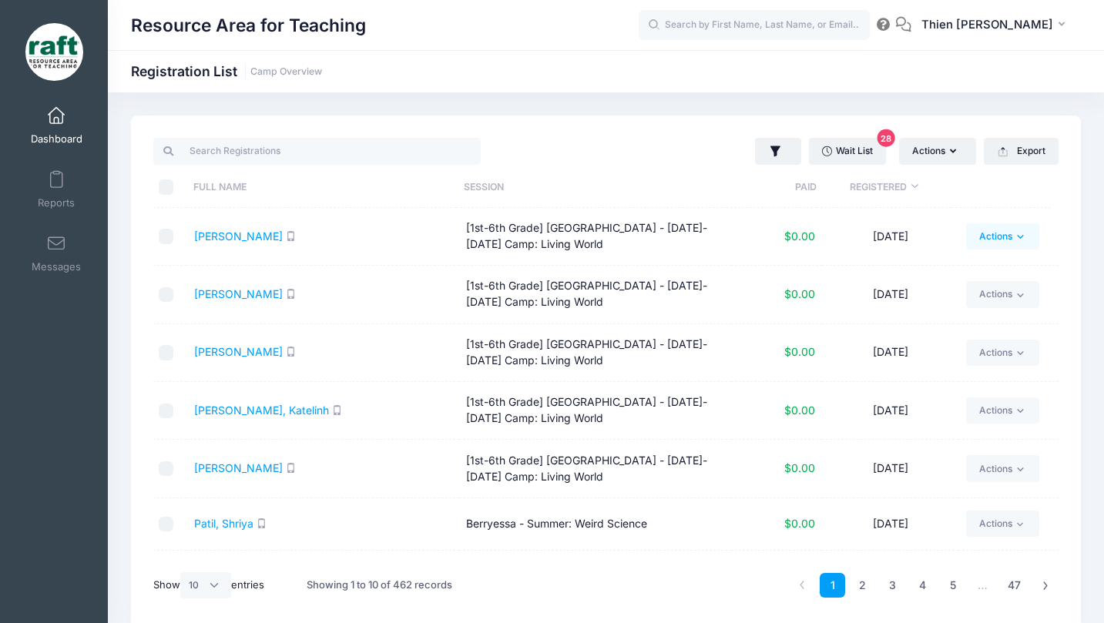
click at [1016, 240] on icon at bounding box center [1021, 237] width 12 height 12
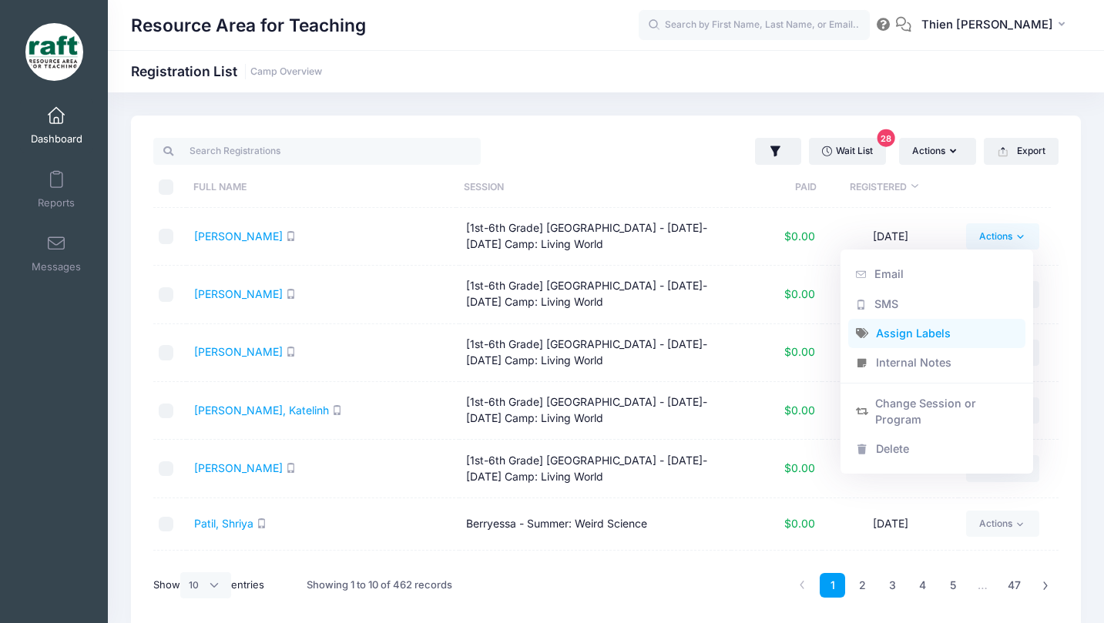
click at [932, 338] on link "Assign Labels" at bounding box center [937, 333] width 178 height 29
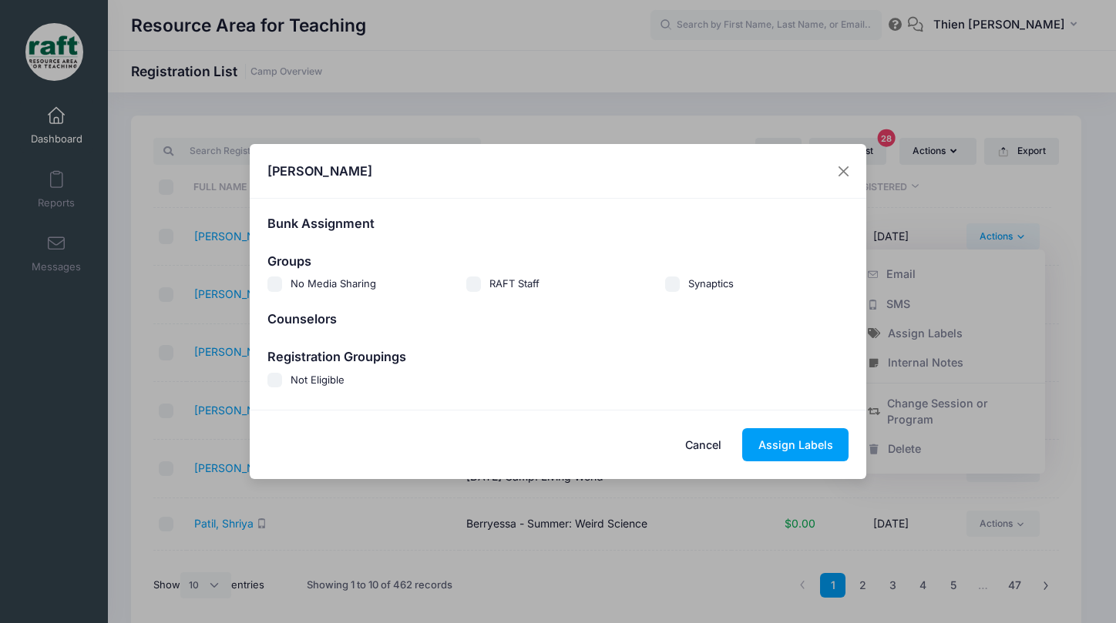
click at [695, 439] on button "Cancel" at bounding box center [704, 444] width 68 height 33
